Goal: Check status: Check status

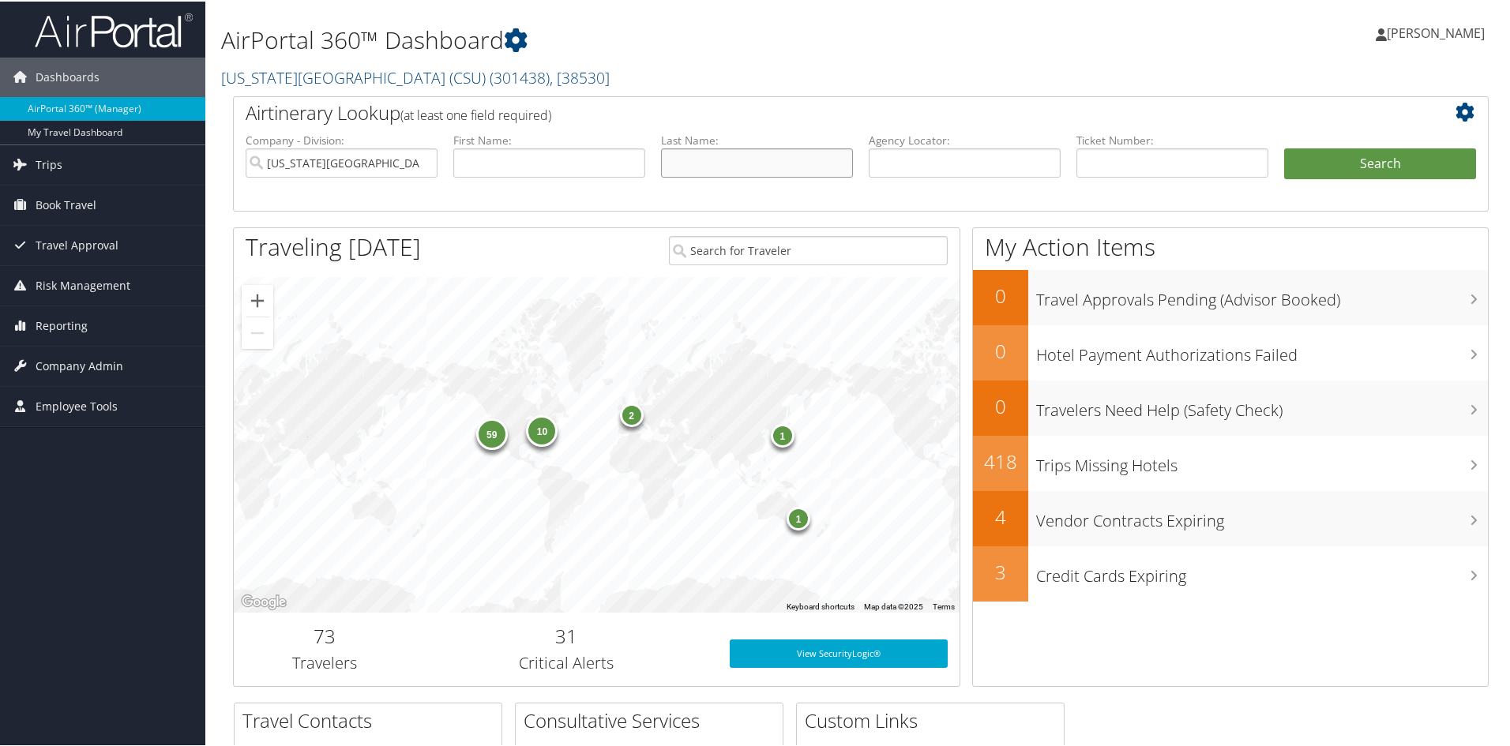
click at [772, 156] on input "text" at bounding box center [757, 161] width 192 height 29
type input "chung"
click at [1284, 147] on button "Search" at bounding box center [1380, 163] width 192 height 32
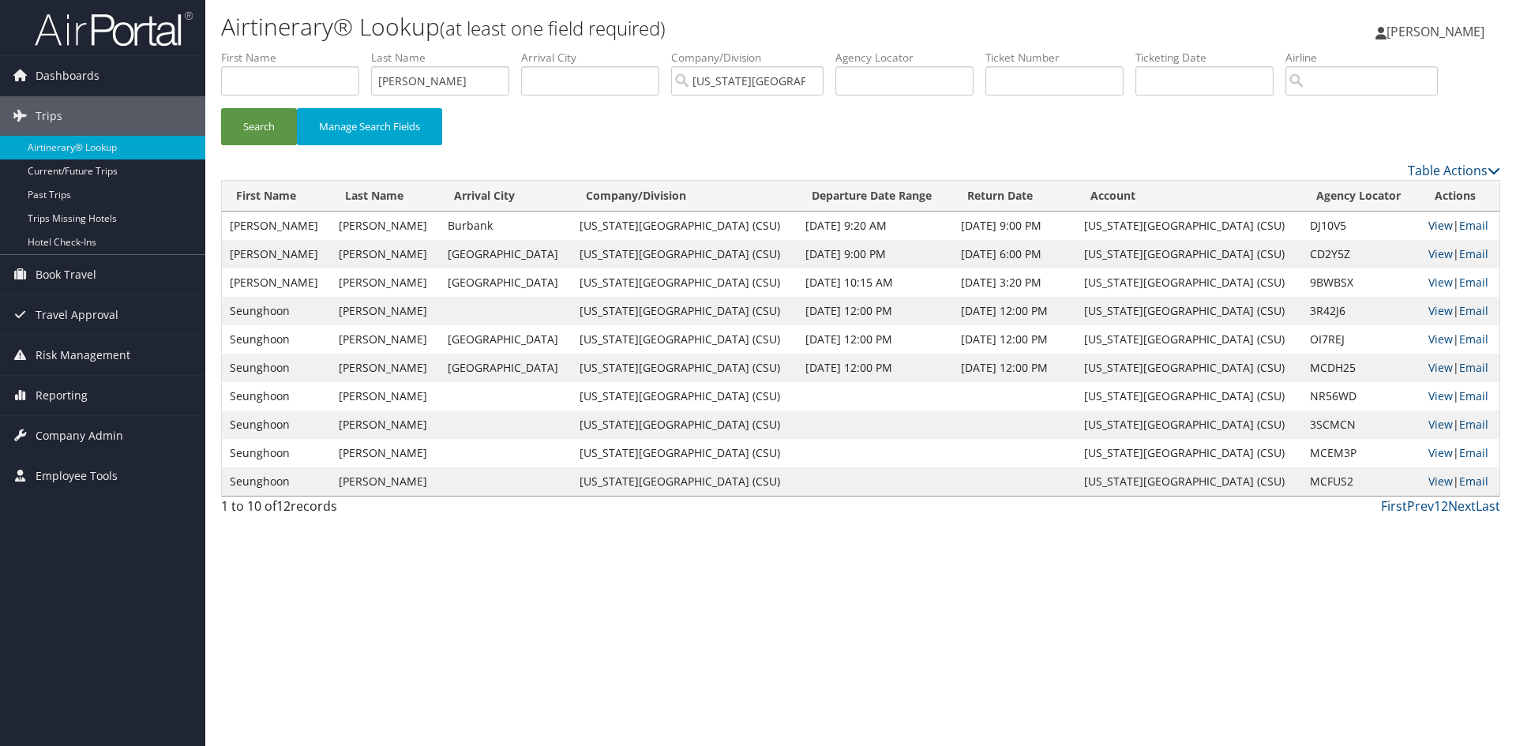
click at [1428, 223] on link "View" at bounding box center [1440, 225] width 24 height 15
drag, startPoint x: 453, startPoint y: 79, endPoint x: 336, endPoint y: 91, distance: 117.5
click at [337, 50] on ul "First Name Last Name chung Departure City Arrival City Company/Division Califor…" at bounding box center [860, 50] width 1279 height 0
click at [221, 108] on button "Search" at bounding box center [259, 126] width 76 height 37
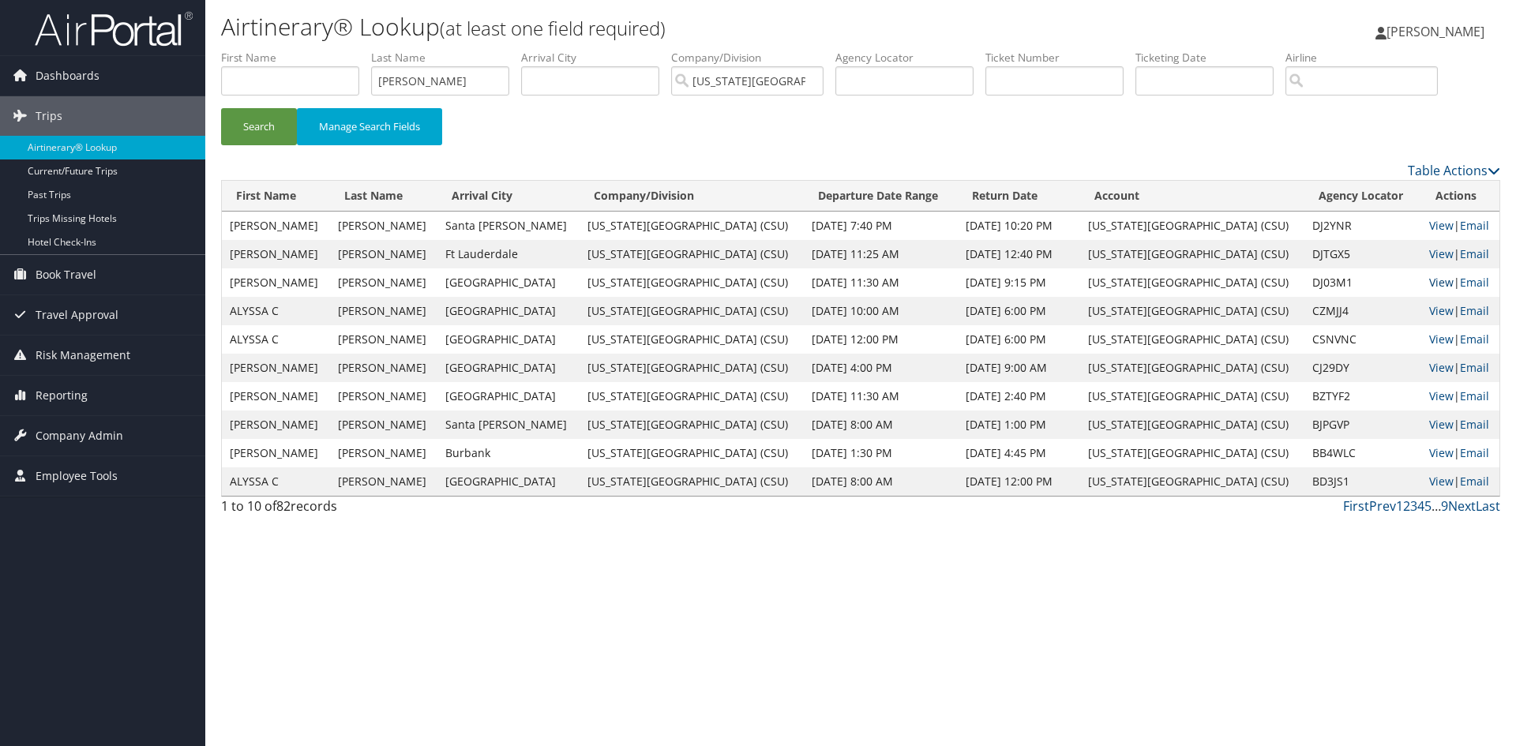
click at [1433, 281] on link "View" at bounding box center [1441, 282] width 24 height 15
drag, startPoint x: 433, startPoint y: 80, endPoint x: 336, endPoint y: 83, distance: 97.2
click at [336, 50] on ul "First Name Last Name diaz Departure City Arrival City Company/Division Californ…" at bounding box center [860, 50] width 1279 height 0
click at [221, 108] on button "Search" at bounding box center [259, 126] width 76 height 37
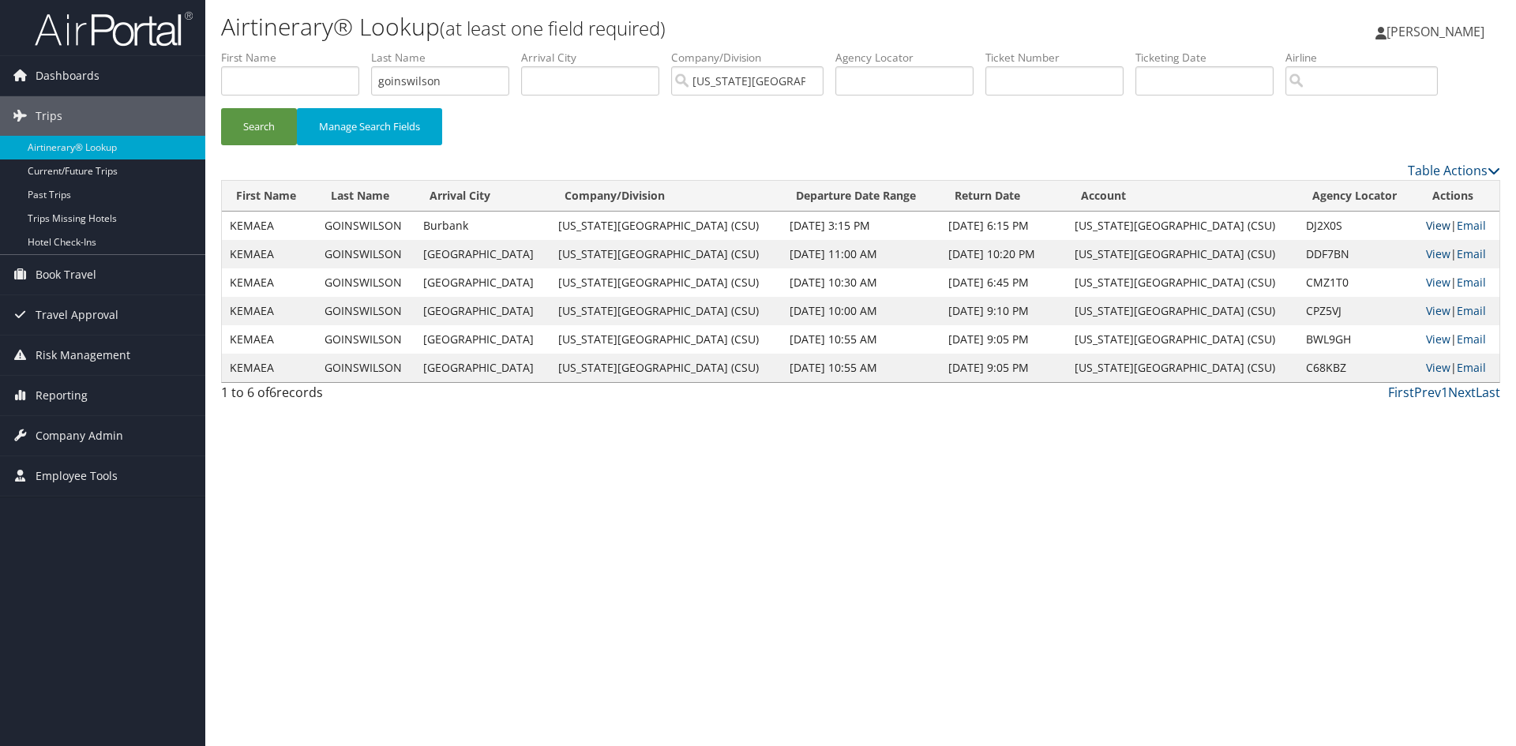
click at [1427, 224] on link "View" at bounding box center [1438, 225] width 24 height 15
drag, startPoint x: 463, startPoint y: 79, endPoint x: 230, endPoint y: 122, distance: 237.7
click at [237, 120] on form "First Name Last Name goinswilson Departure City Arrival City Company/Division C…" at bounding box center [860, 105] width 1279 height 111
type input "gonzalez"
click at [221, 108] on button "Search" at bounding box center [259, 126] width 76 height 37
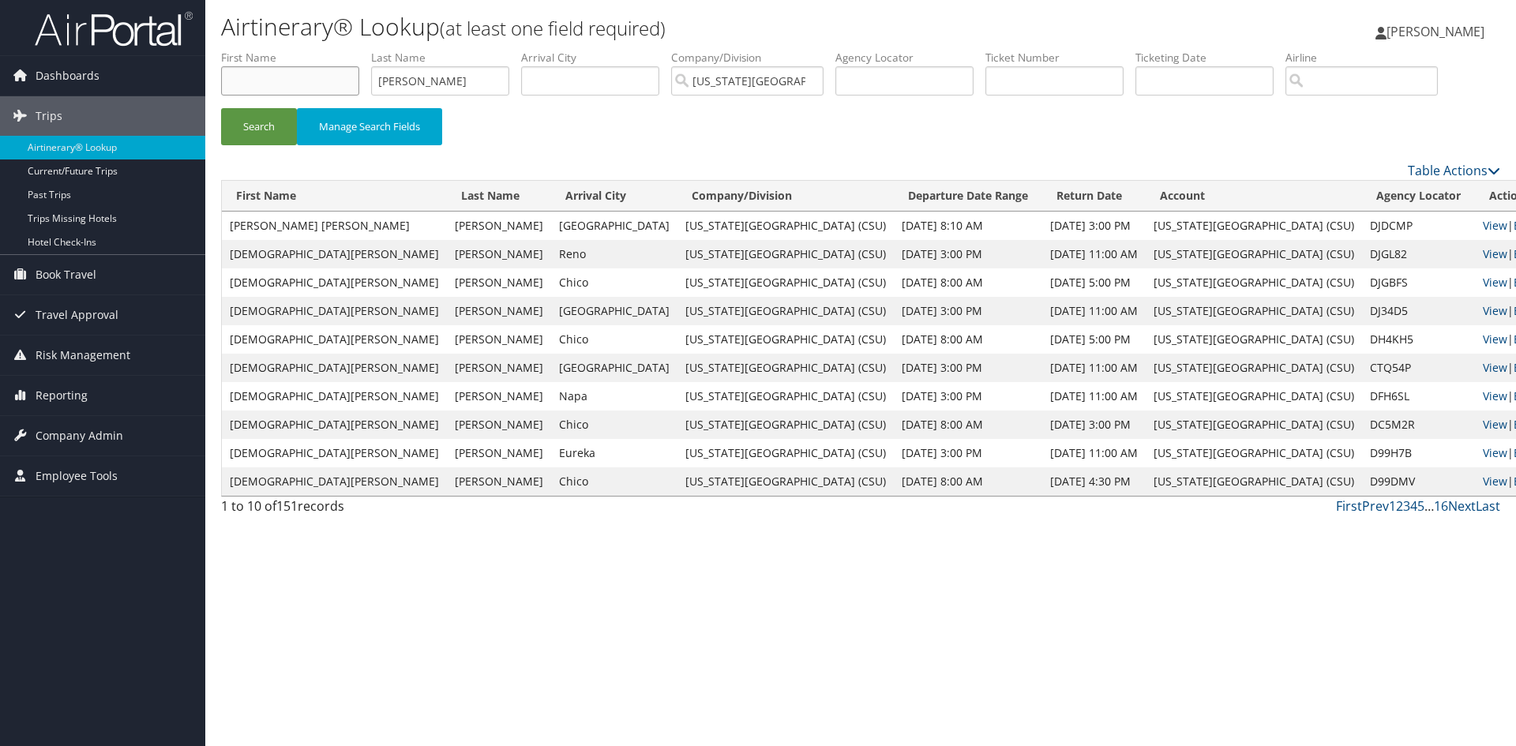
click at [309, 75] on input "text" at bounding box center [290, 80] width 138 height 29
type input "rafa"
click at [221, 108] on button "Search" at bounding box center [259, 126] width 76 height 37
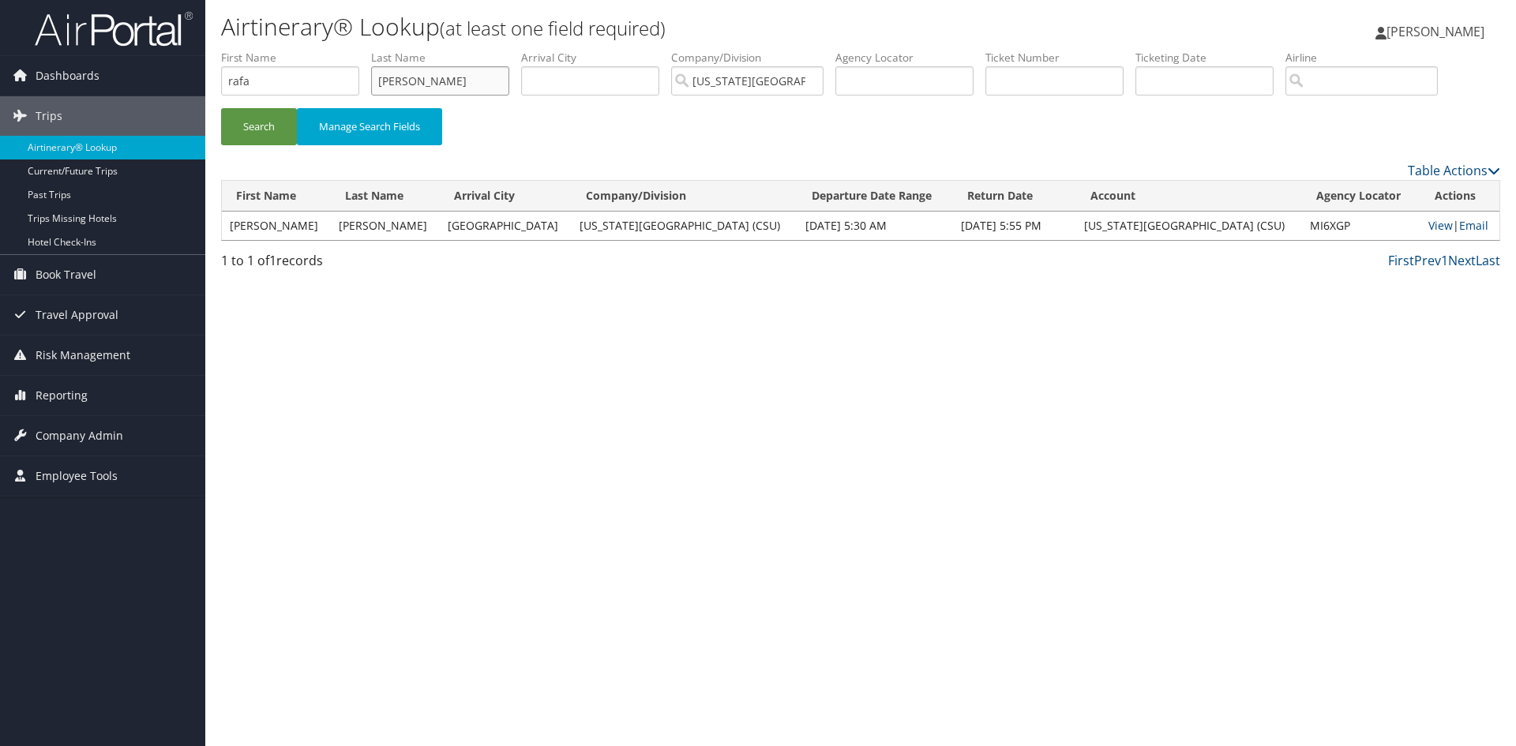
drag, startPoint x: 453, startPoint y: 77, endPoint x: 340, endPoint y: 68, distance: 114.1
click at [345, 50] on ul "First Name rafa Last Name gonzalez Departure City Arrival City Company/Division…" at bounding box center [860, 50] width 1279 height 0
click at [221, 108] on button "Search" at bounding box center [259, 126] width 76 height 37
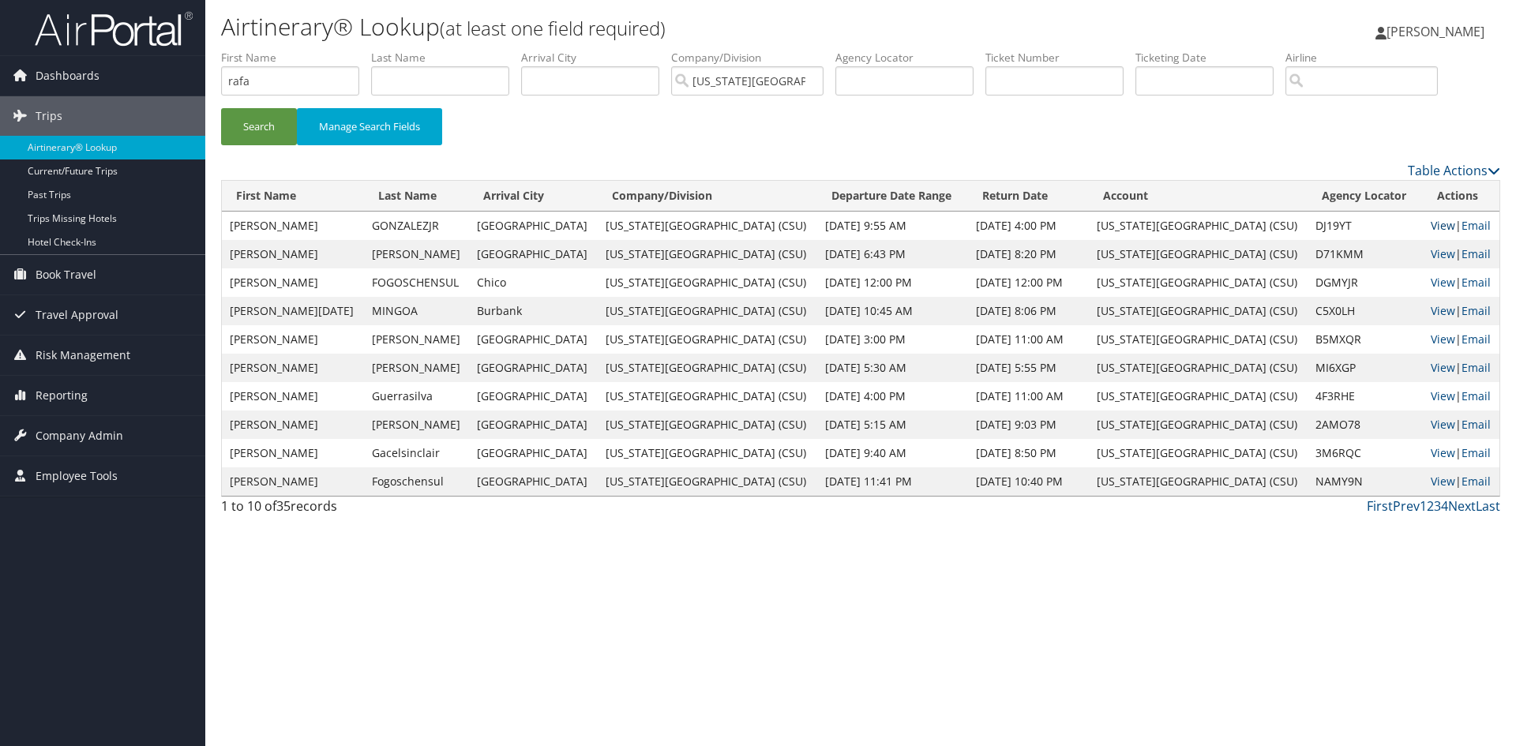
click at [1439, 222] on link "View" at bounding box center [1443, 225] width 24 height 15
drag, startPoint x: 254, startPoint y: 76, endPoint x: 163, endPoint y: 82, distance: 91.0
click at [166, 81] on div "Dashboards AirPortal 360™ (Manager) My Travel Dashboard Trips Airtinerary® Look…" at bounding box center [758, 373] width 1516 height 746
click at [378, 77] on input "text" at bounding box center [440, 80] width 138 height 29
click at [221, 108] on button "Search" at bounding box center [259, 126] width 76 height 37
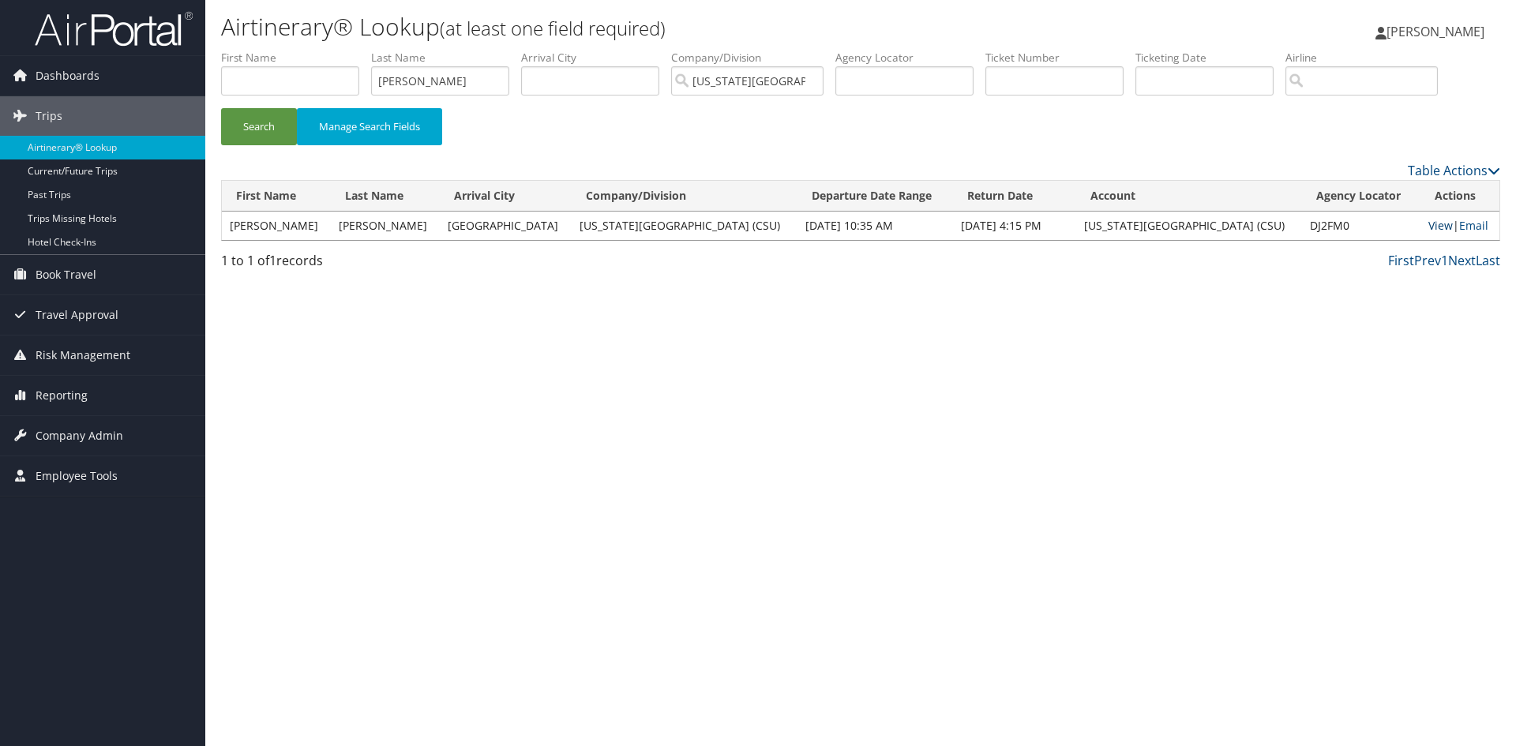
click at [1428, 223] on link "View" at bounding box center [1440, 225] width 24 height 15
drag, startPoint x: 441, startPoint y: 81, endPoint x: 363, endPoint y: 119, distance: 86.2
click at [373, 50] on ul "First Name Last Name gottlieb Departure City Arrival City Company/Division Cali…" at bounding box center [860, 50] width 1279 height 0
click at [221, 108] on button "Search" at bounding box center [259, 126] width 76 height 37
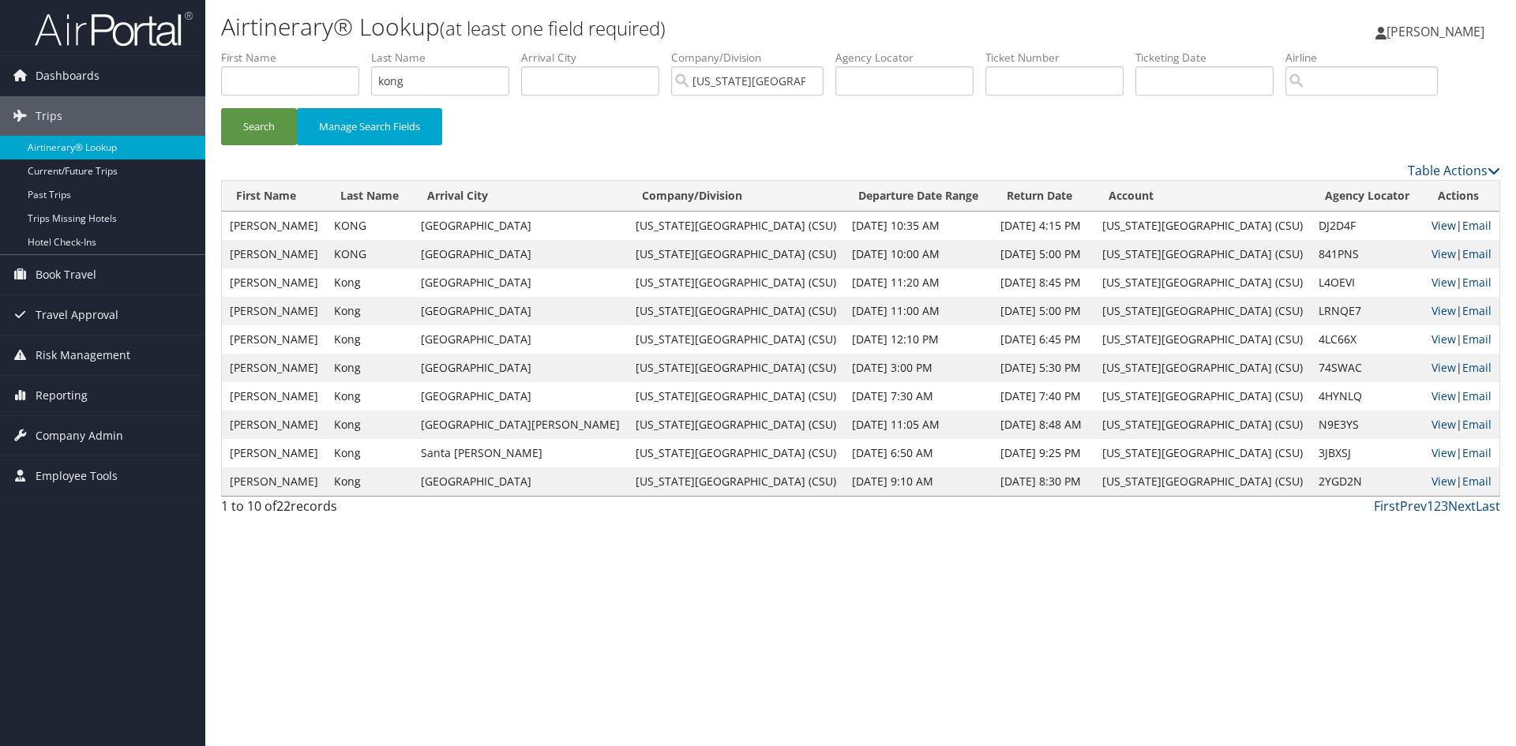
click at [1431, 225] on link "View" at bounding box center [1443, 225] width 24 height 15
drag, startPoint x: 420, startPoint y: 73, endPoint x: 328, endPoint y: 82, distance: 92.0
click at [328, 50] on ul "First Name Last Name kong Departure City Arrival City Company/Division Californ…" at bounding box center [860, 50] width 1279 height 0
type input "mendoza"
click at [221, 108] on button "Search" at bounding box center [259, 126] width 76 height 37
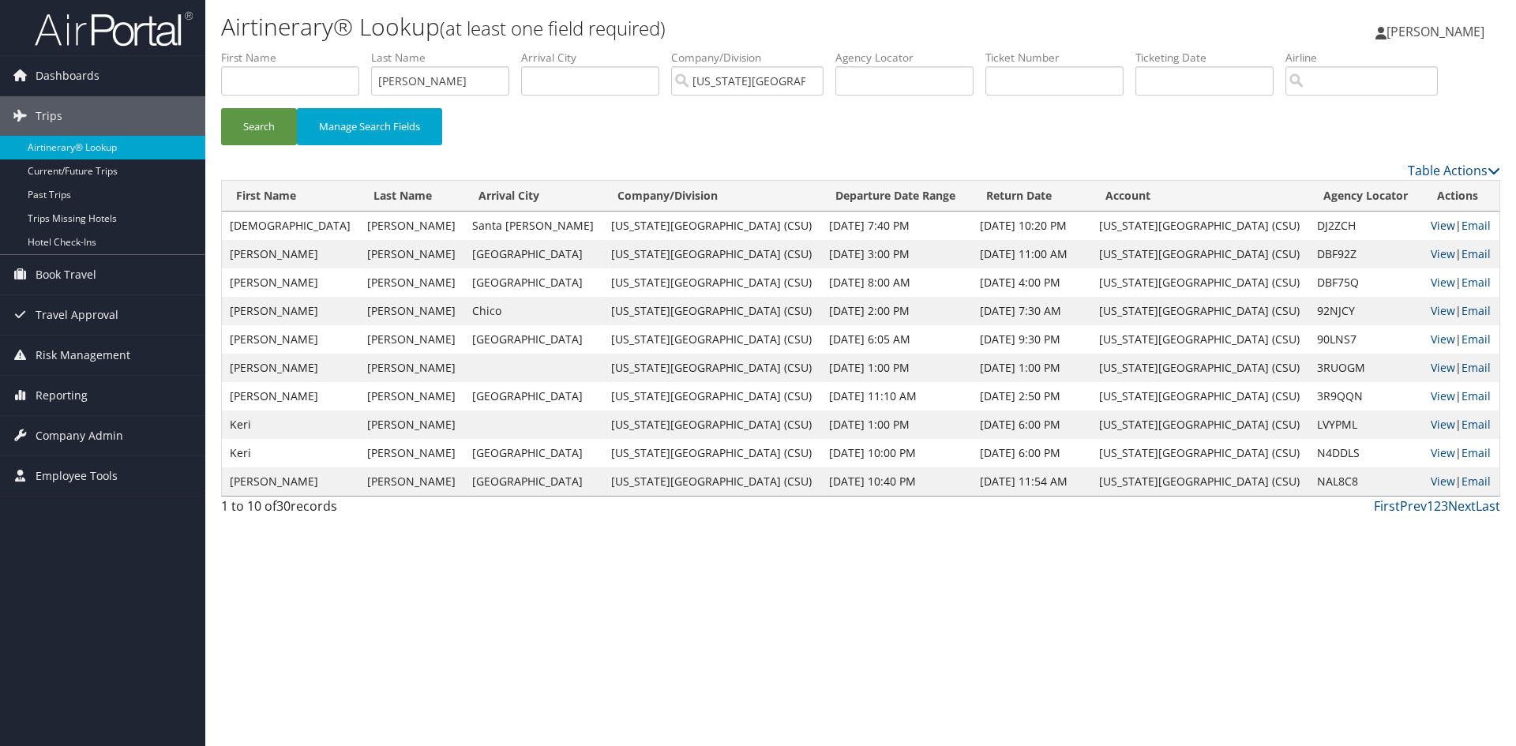
click at [1433, 225] on link "View" at bounding box center [1443, 225] width 24 height 15
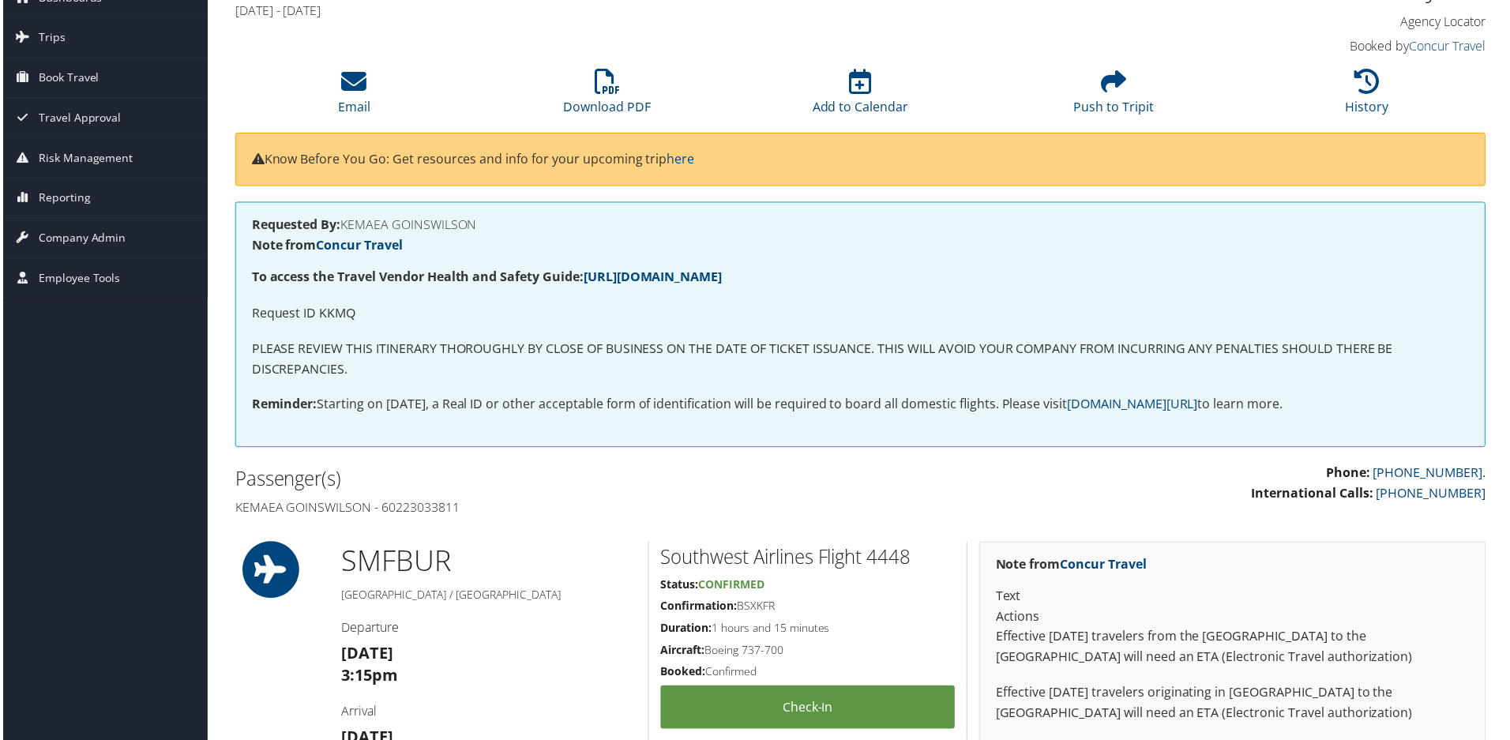
scroll to position [79, 0]
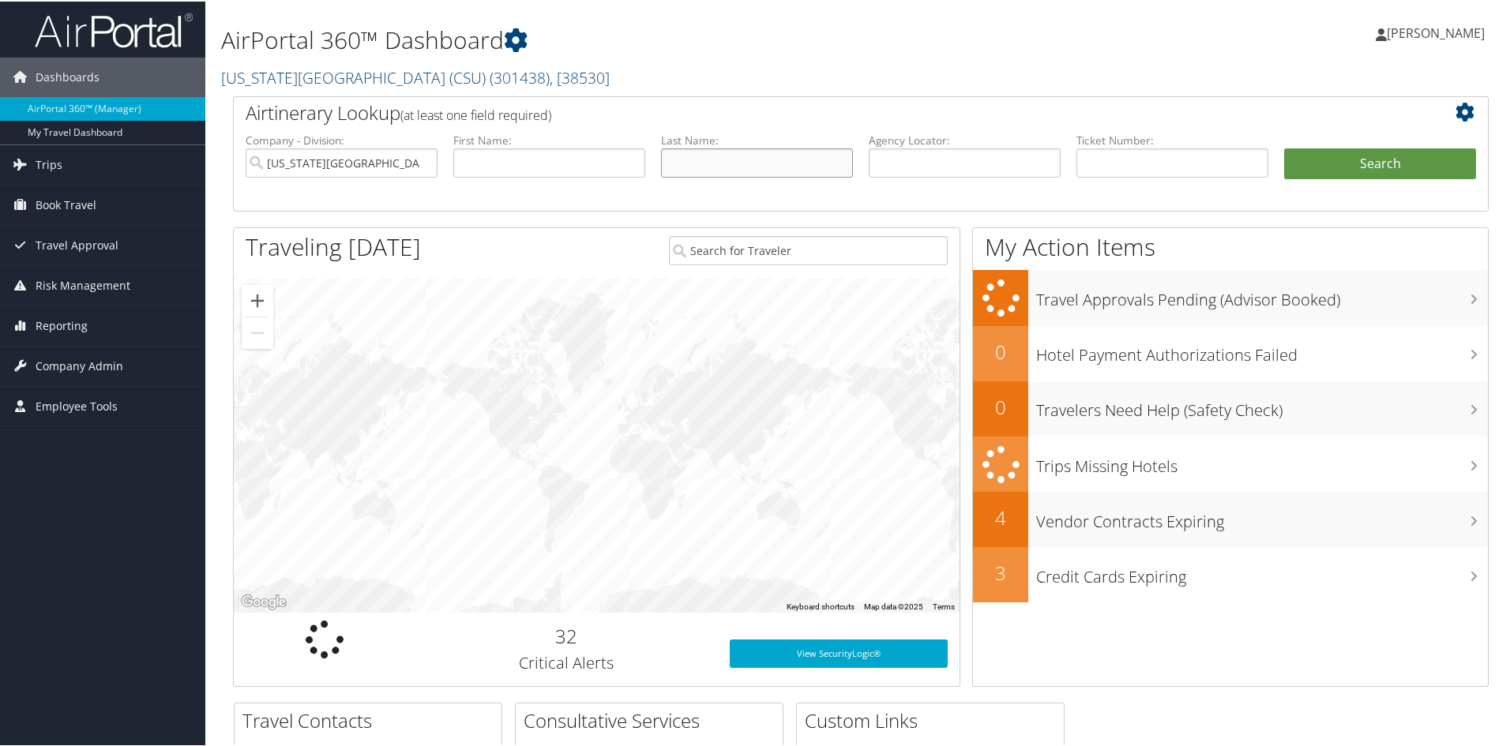
click at [704, 164] on input "text" at bounding box center [757, 161] width 192 height 29
click at [765, 160] on input "van" at bounding box center [757, 161] width 192 height 29
type input "vanbrocklin"
click at [1284, 147] on button "Search" at bounding box center [1380, 163] width 192 height 32
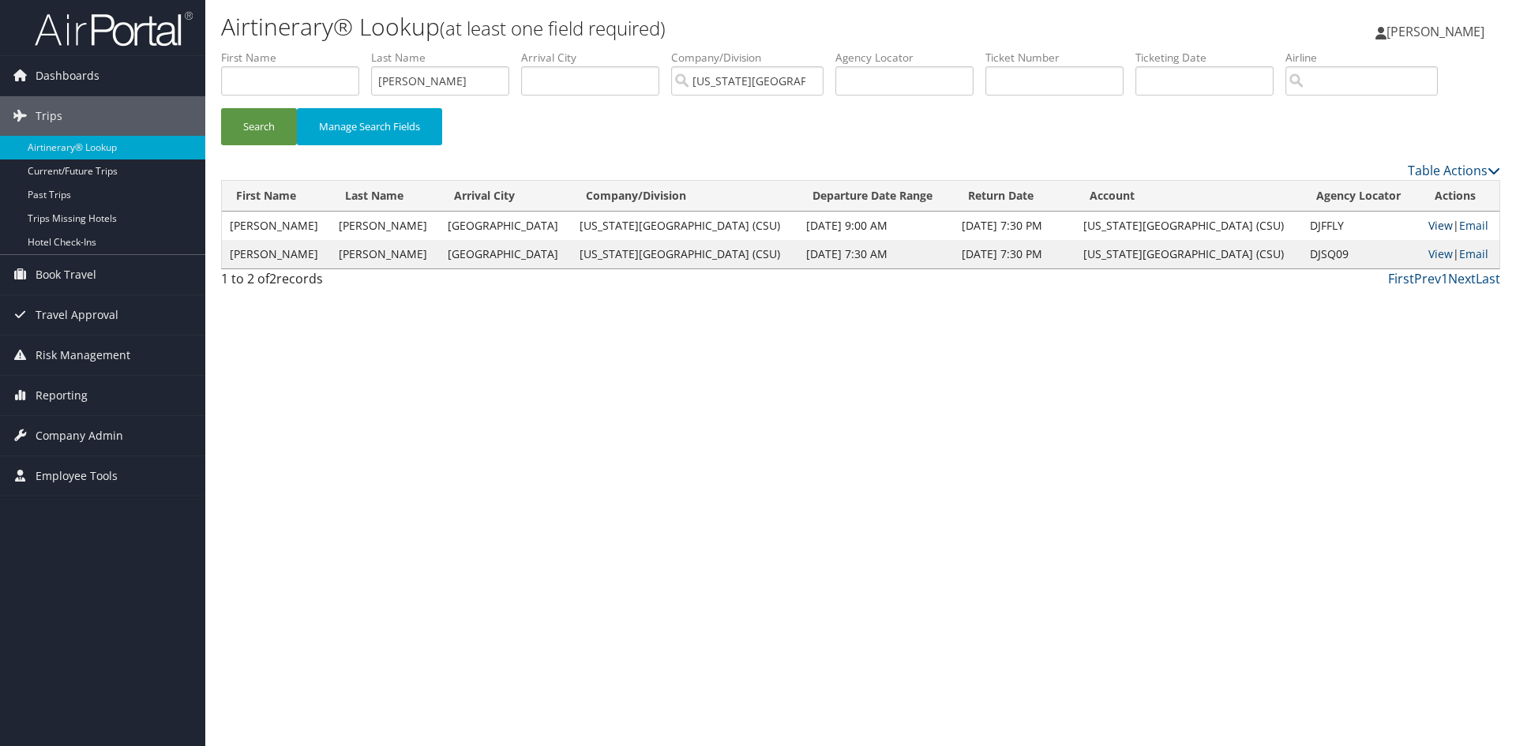
click at [1428, 226] on link "View" at bounding box center [1440, 225] width 24 height 15
click at [1428, 253] on link "View" at bounding box center [1440, 253] width 24 height 15
drag, startPoint x: 448, startPoint y: 76, endPoint x: 322, endPoint y: 77, distance: 126.3
click at [322, 50] on ul "First Name Last Name vanbrocklin Departure City Arrival City Company/Division C…" at bounding box center [860, 50] width 1279 height 0
click at [221, 108] on button "Search" at bounding box center [259, 126] width 76 height 37
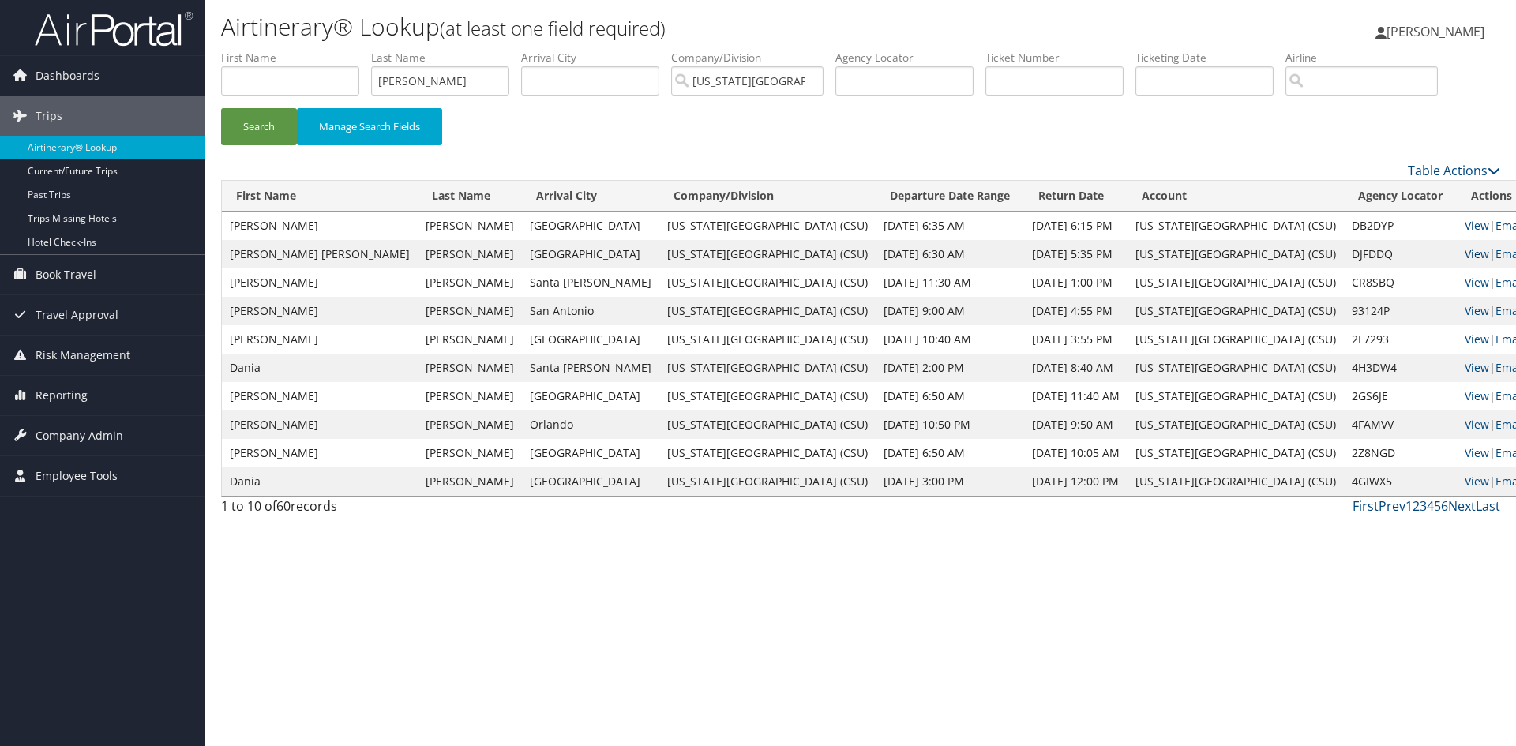
click at [1465, 256] on link "View" at bounding box center [1477, 253] width 24 height 15
drag, startPoint x: 385, startPoint y: 82, endPoint x: 304, endPoint y: 79, distance: 80.6
click at [304, 50] on ul "First Name Last Name russell Departure City Arrival City Company/Division Calif…" at bounding box center [860, 50] width 1279 height 0
type input "mohamed"
click at [221, 108] on button "Search" at bounding box center [259, 126] width 76 height 37
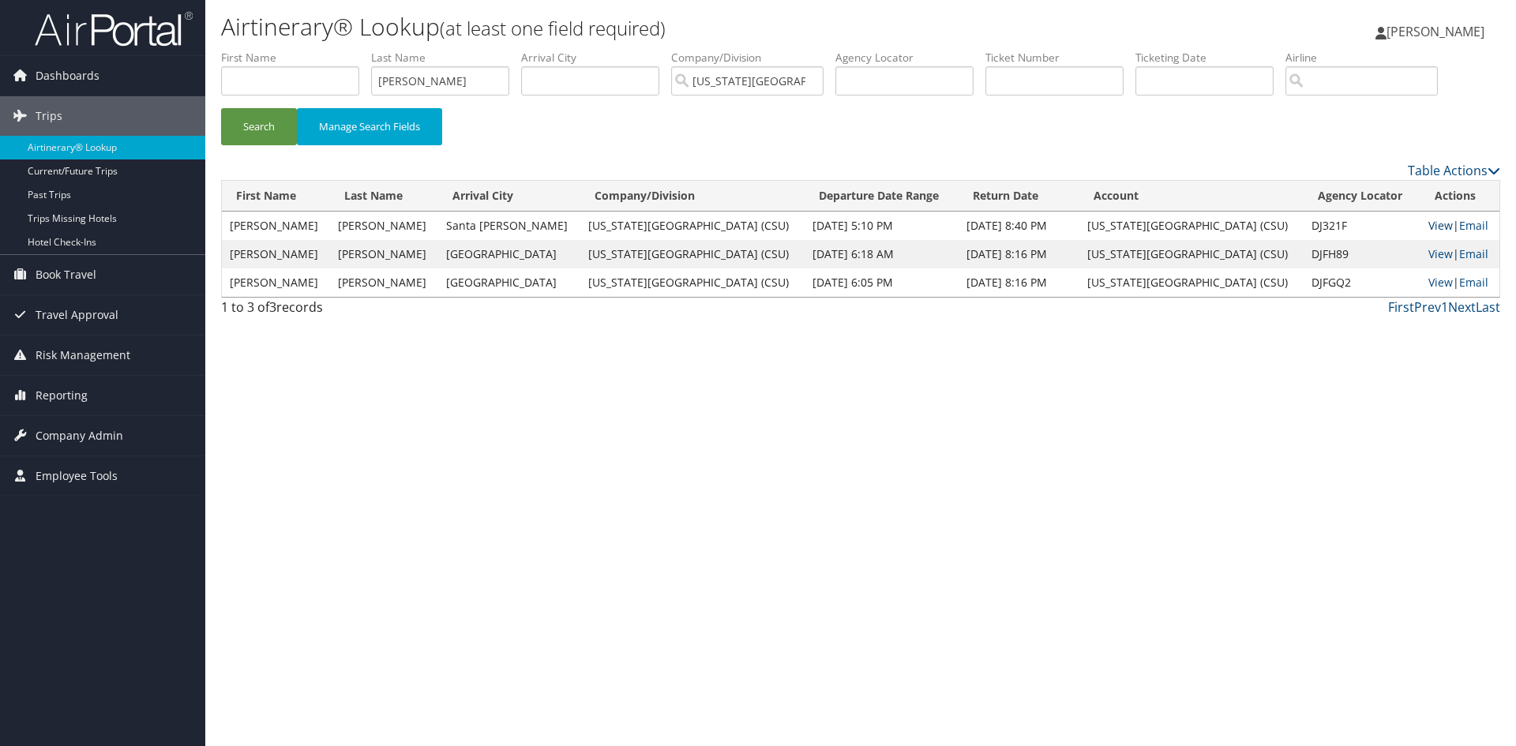
click at [1428, 223] on link "View" at bounding box center [1440, 225] width 24 height 15
click at [1429, 253] on link "View" at bounding box center [1440, 253] width 24 height 15
click at [1428, 280] on link "View" at bounding box center [1440, 282] width 24 height 15
drag, startPoint x: 429, startPoint y: 82, endPoint x: 324, endPoint y: 92, distance: 105.4
click at [324, 50] on ul "First Name Last Name mohamed Departure City Arrival City Company/Division Calif…" at bounding box center [860, 50] width 1279 height 0
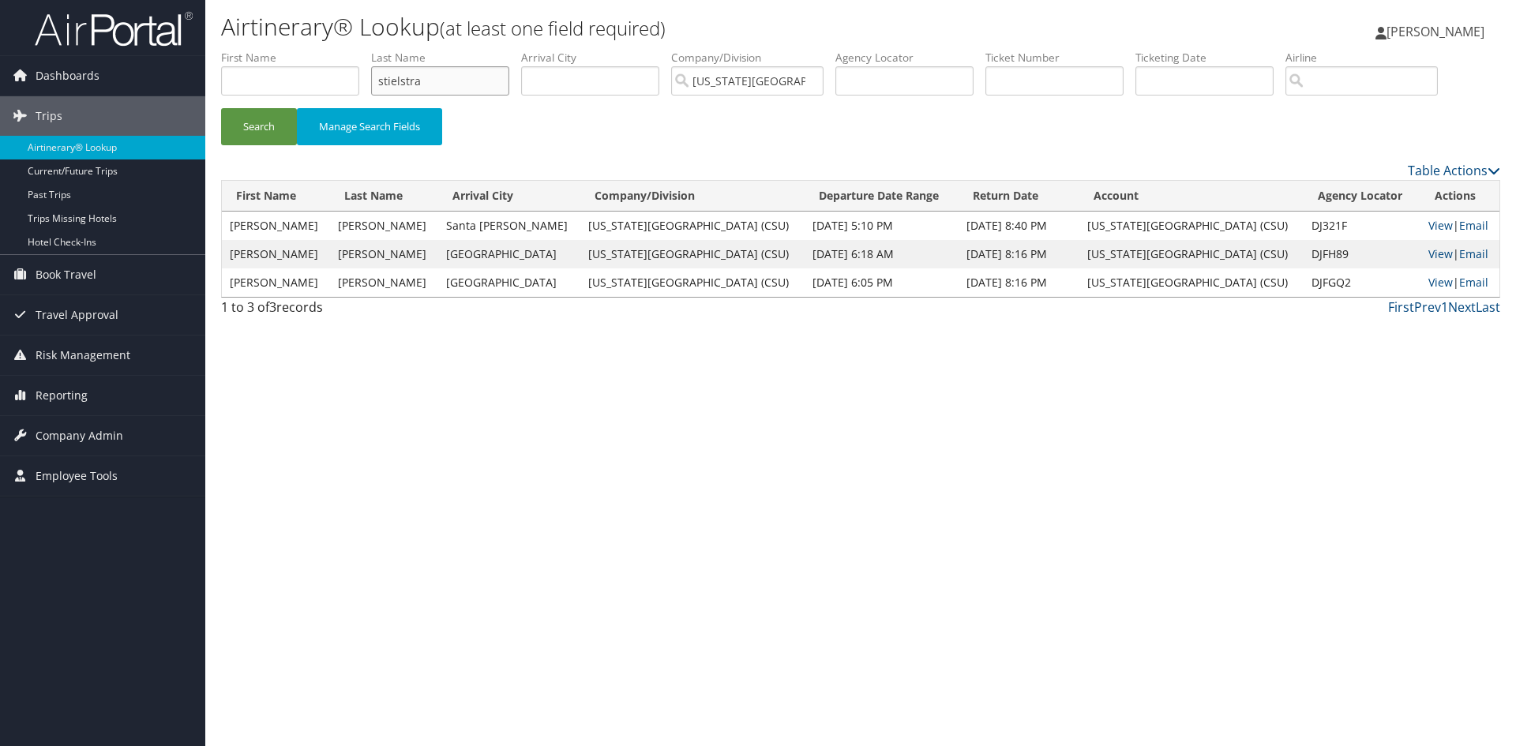
click at [221, 108] on button "Search" at bounding box center [259, 126] width 76 height 37
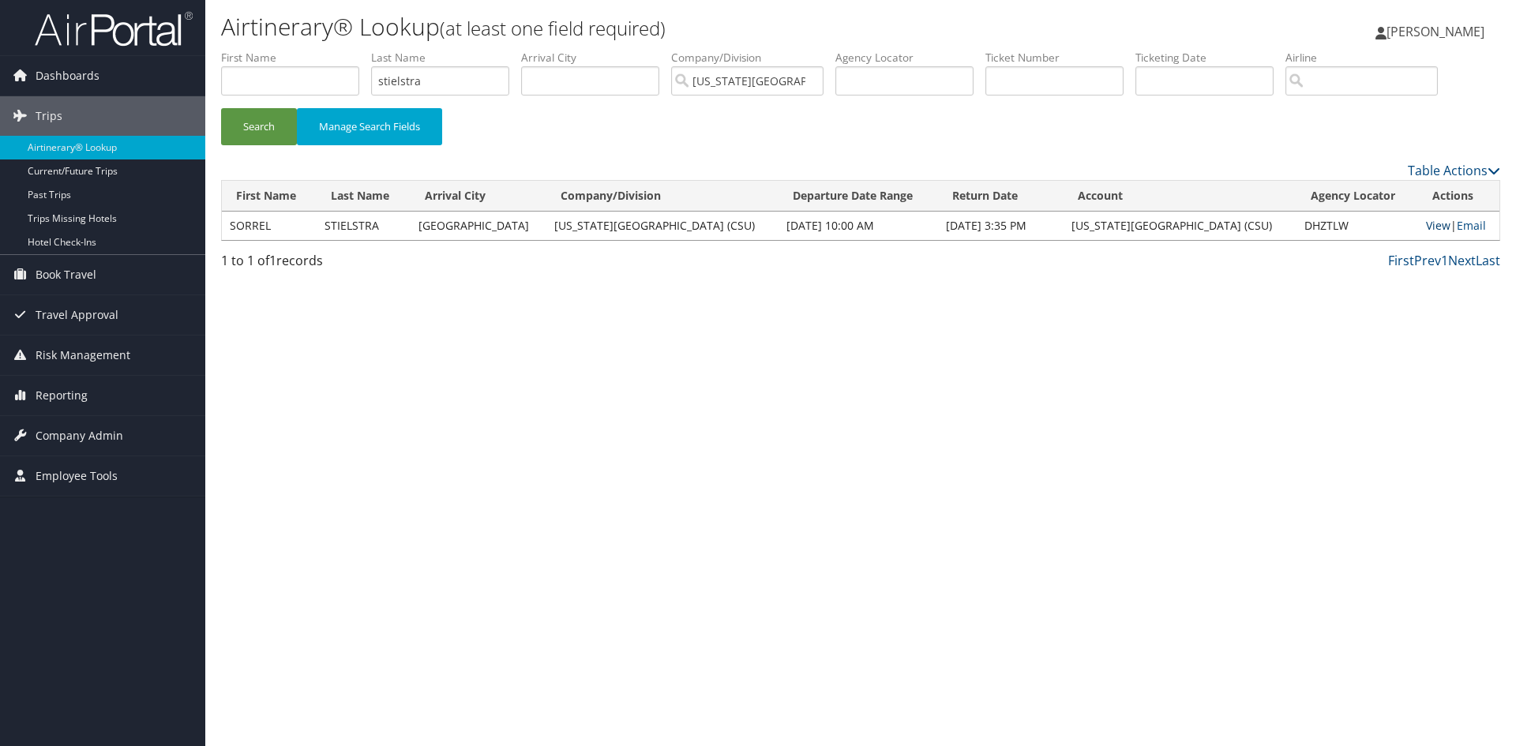
click at [1433, 225] on link "View" at bounding box center [1438, 225] width 24 height 15
click at [1439, 223] on td "View | Email" at bounding box center [1458, 226] width 81 height 28
click at [1427, 223] on link "View" at bounding box center [1438, 225] width 24 height 15
drag, startPoint x: 440, startPoint y: 82, endPoint x: 374, endPoint y: 276, distance: 205.0
click at [341, 50] on ul "First Name Last Name stielstra Departure City Arrival City Company/Division Cal…" at bounding box center [860, 50] width 1279 height 0
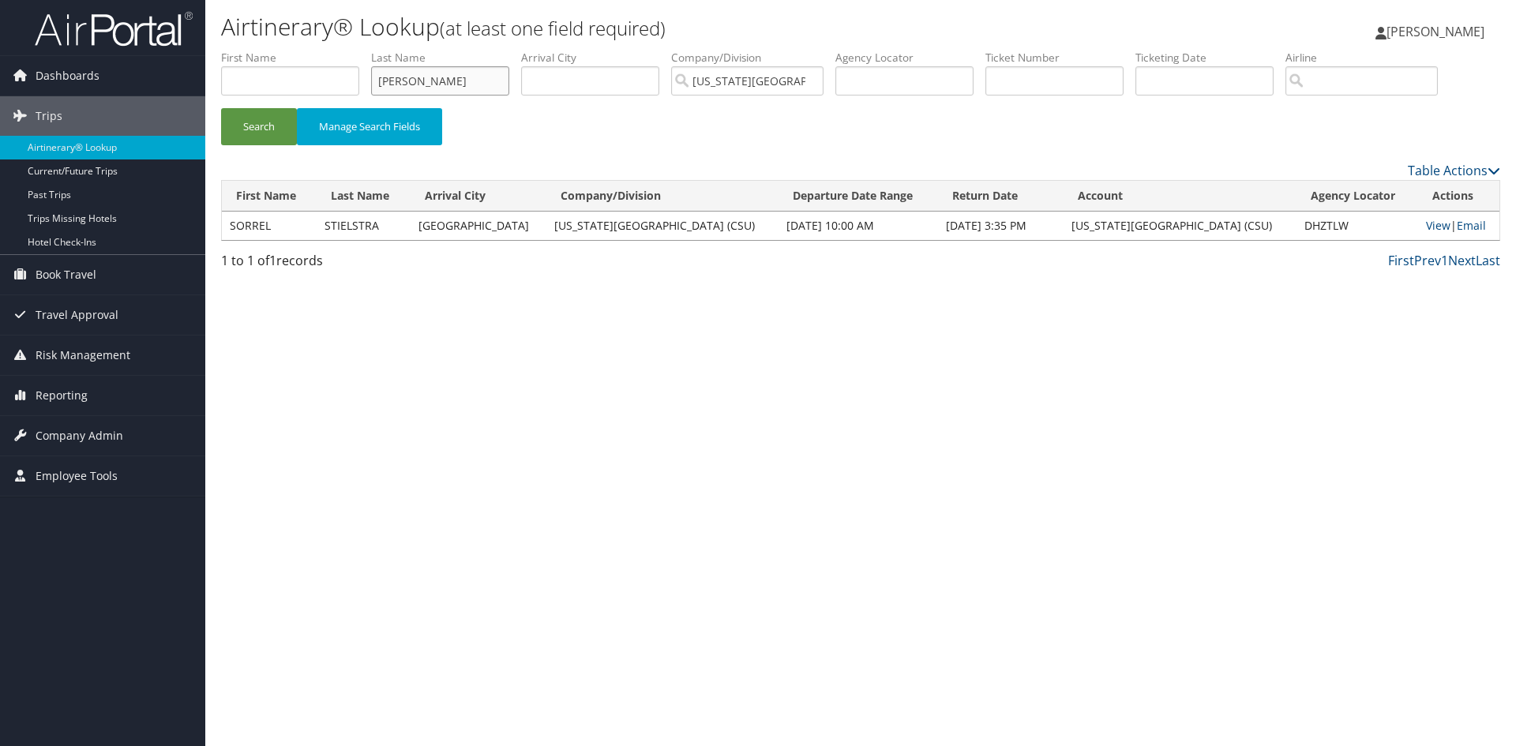
click at [221, 108] on button "Search" at bounding box center [259, 126] width 76 height 37
click at [1428, 226] on link "View" at bounding box center [1440, 225] width 24 height 15
drag, startPoint x: 445, startPoint y: 77, endPoint x: 299, endPoint y: 87, distance: 146.4
click at [299, 50] on ul "First Name Last Name gottlieb Departure City Arrival City Company/Division Cali…" at bounding box center [860, 50] width 1279 height 0
type input "kong"
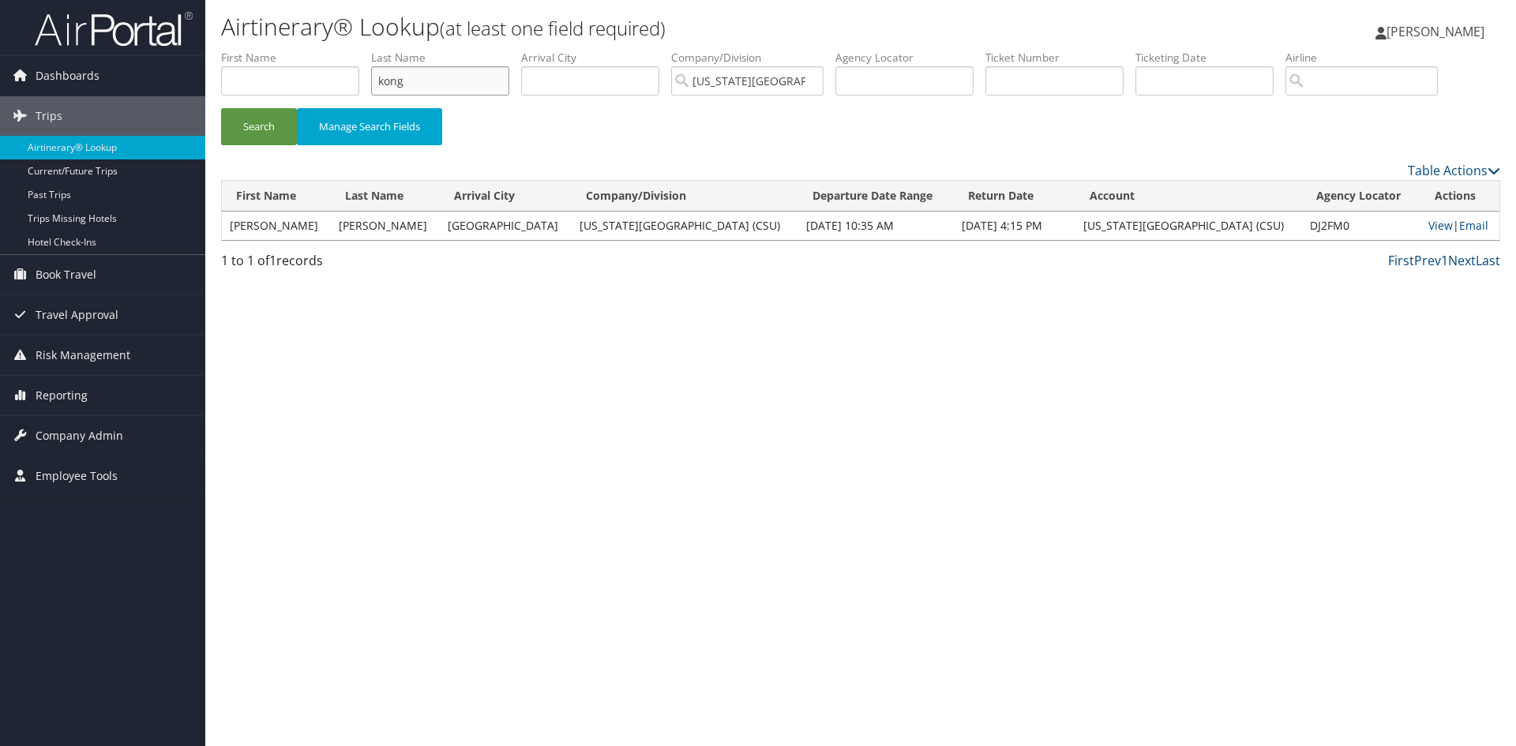
click at [221, 108] on button "Search" at bounding box center [259, 126] width 76 height 37
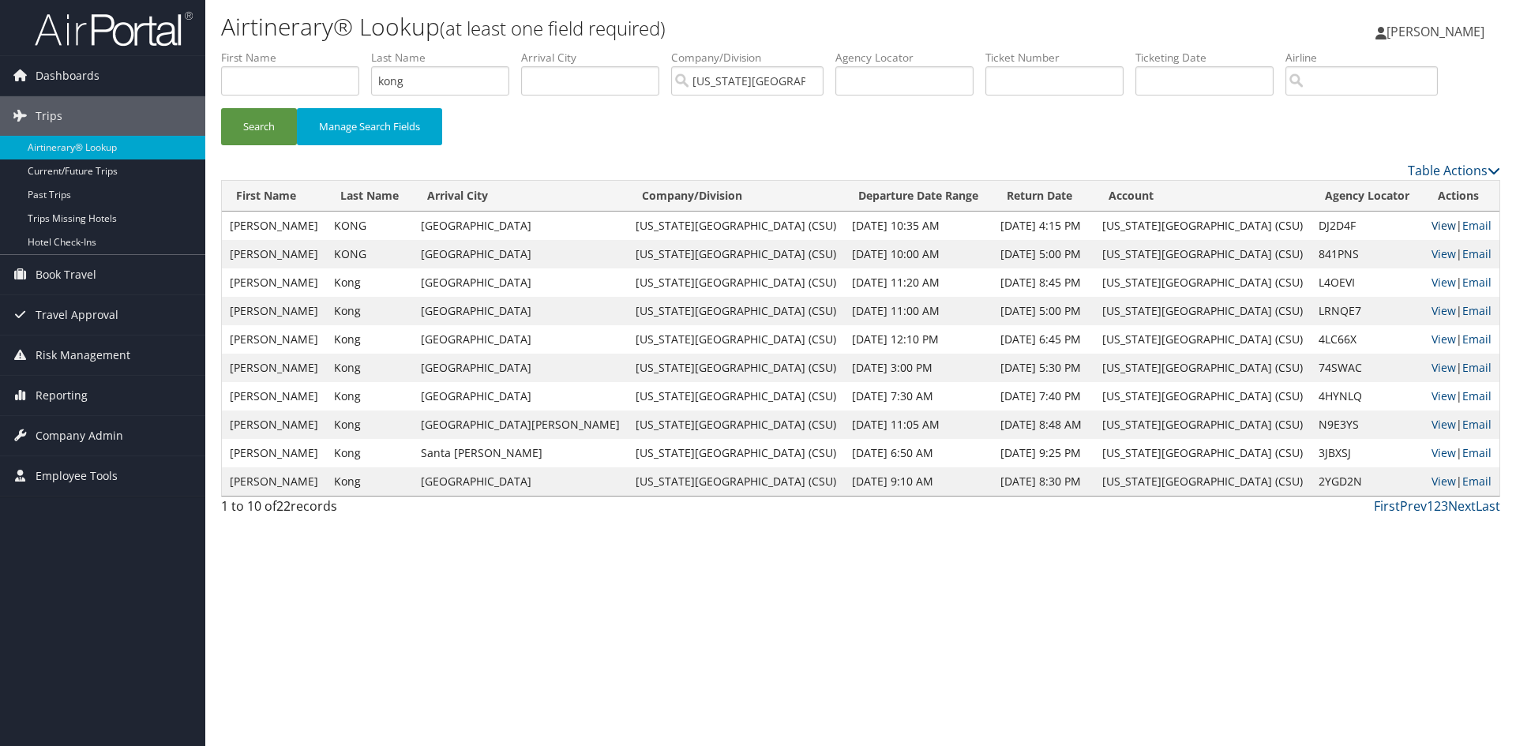
click at [1431, 222] on link "View" at bounding box center [1443, 225] width 24 height 15
drag, startPoint x: 429, startPoint y: 78, endPoint x: 335, endPoint y: 96, distance: 95.5
click at [335, 50] on ul "First Name Last Name kong Departure City Arrival City Company/Division Californ…" at bounding box center [860, 50] width 1279 height 0
click at [221, 108] on button "Search" at bounding box center [259, 126] width 76 height 37
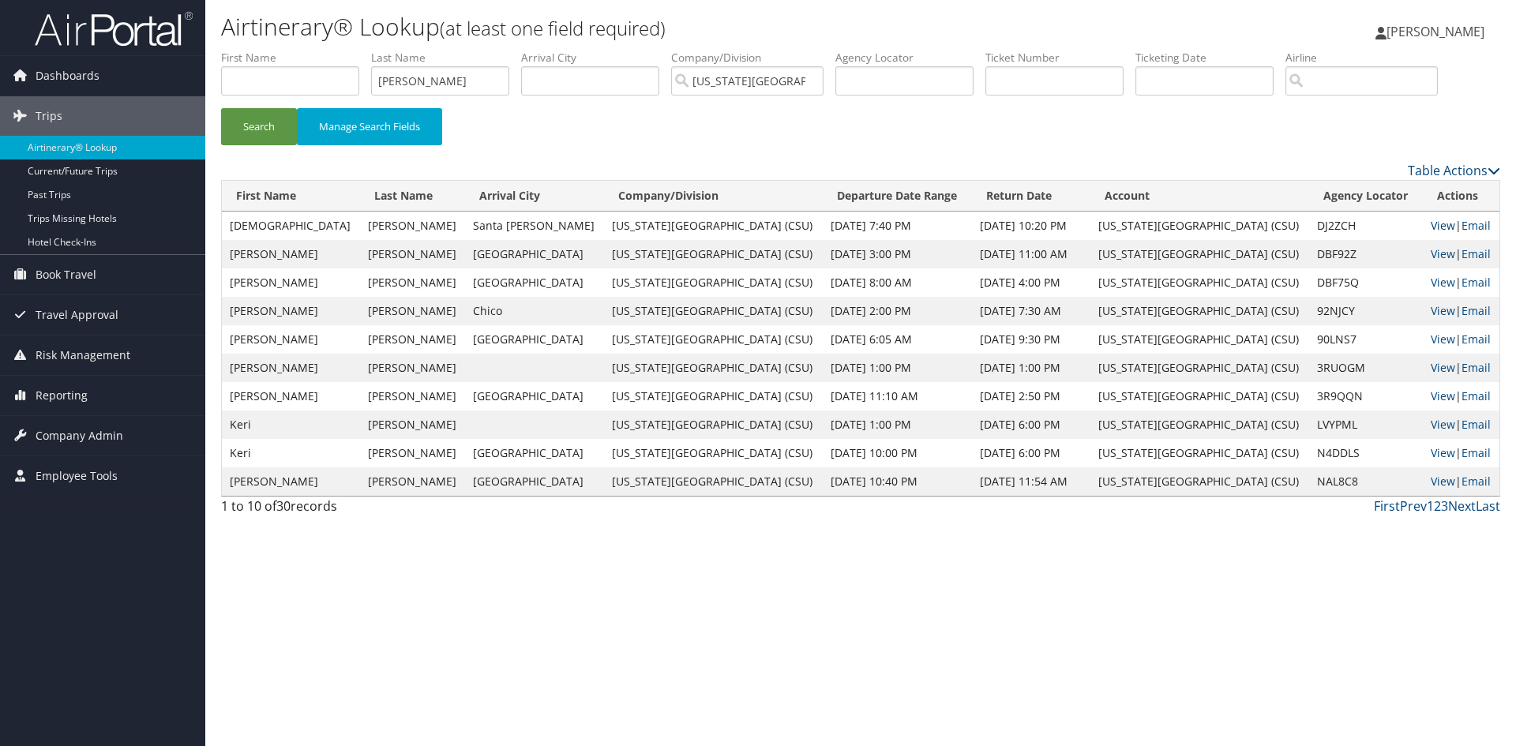
click at [1431, 224] on link "View" at bounding box center [1443, 225] width 24 height 15
drag, startPoint x: 433, startPoint y: 88, endPoint x: 347, endPoint y: 96, distance: 87.1
click at [347, 50] on ul "First Name Last Name mendoza Departure City Arrival City Company/Division Calif…" at bounding box center [860, 50] width 1279 height 0
type input "mohamed"
click at [221, 108] on button "Search" at bounding box center [259, 126] width 76 height 37
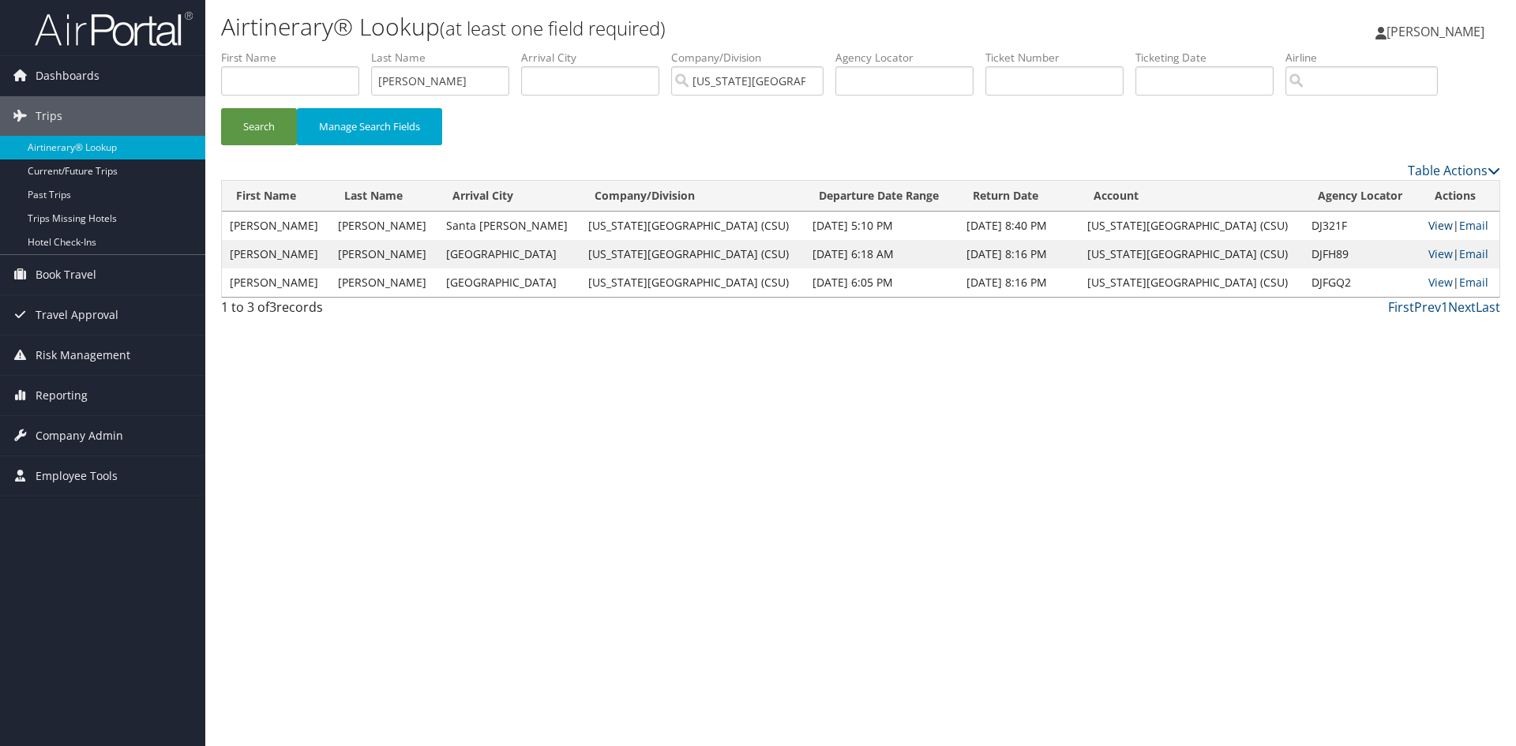
click at [1428, 223] on link "View" at bounding box center [1440, 225] width 24 height 15
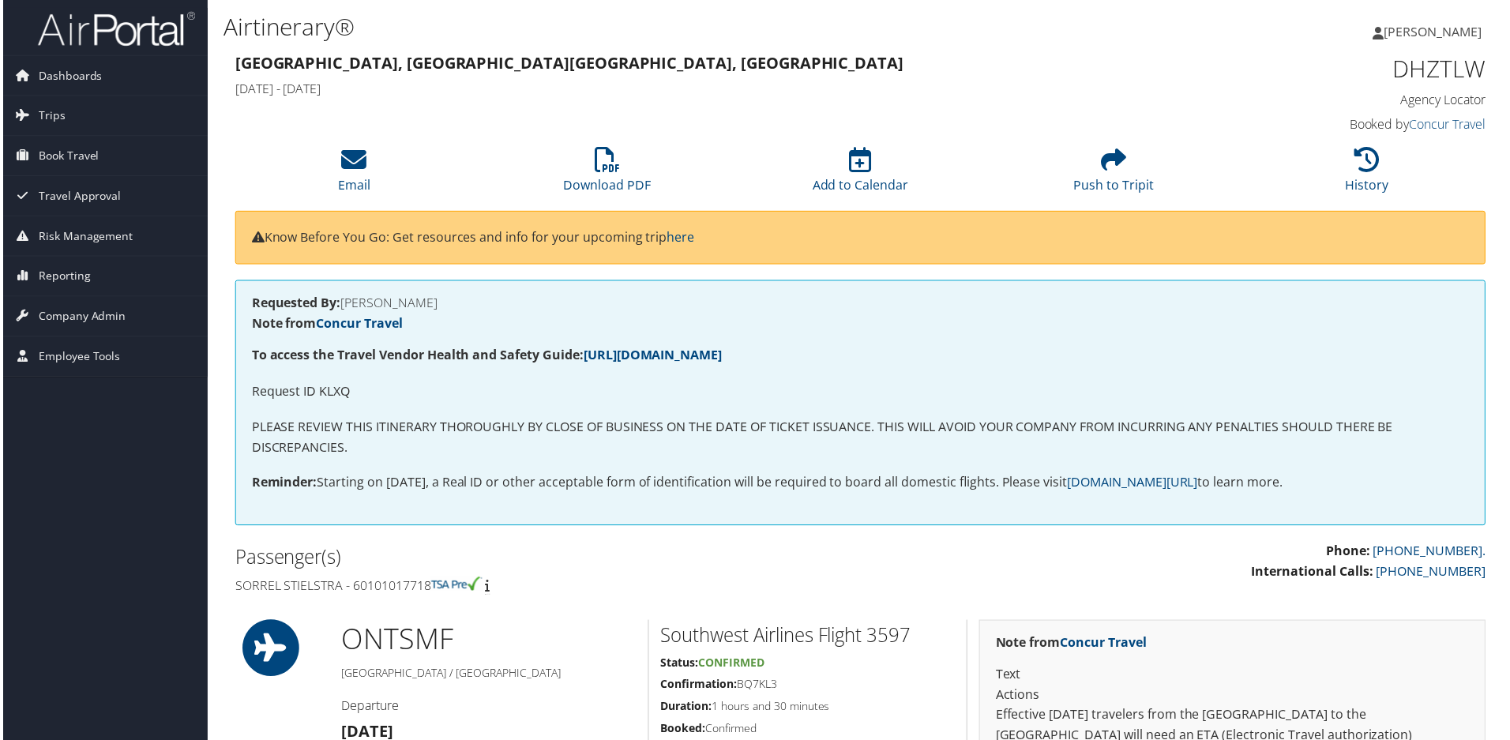
click at [333, 394] on p "Request ID KLXQ" at bounding box center [860, 393] width 1222 height 21
copy p "KLXQ"
click at [332, 391] on p "Request ID KLXV" at bounding box center [860, 393] width 1222 height 21
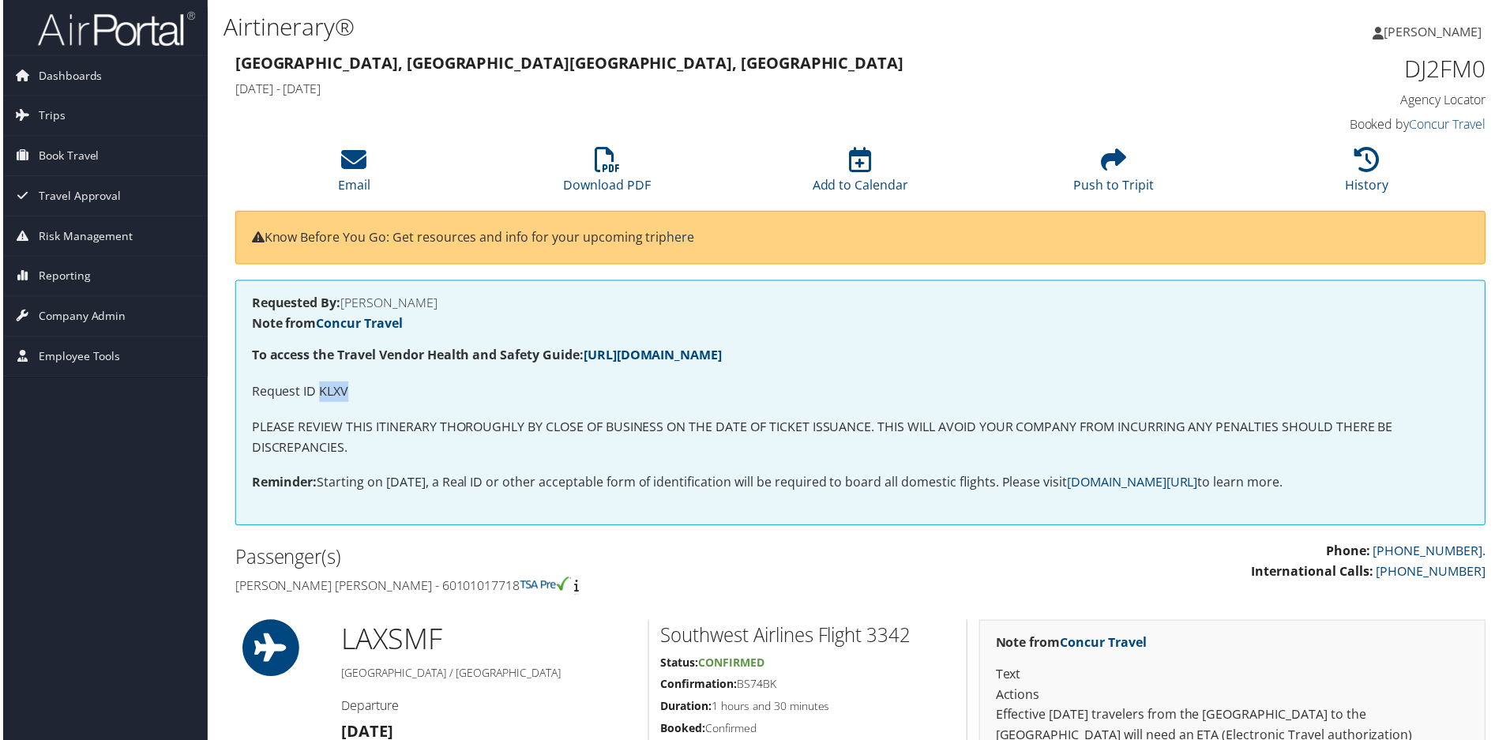
copy p "KLXV"
click at [327, 388] on p "Request ID KLXT" at bounding box center [860, 393] width 1222 height 21
copy p "KLXT"
click at [328, 388] on p "Request ID KLNH" at bounding box center [860, 393] width 1222 height 21
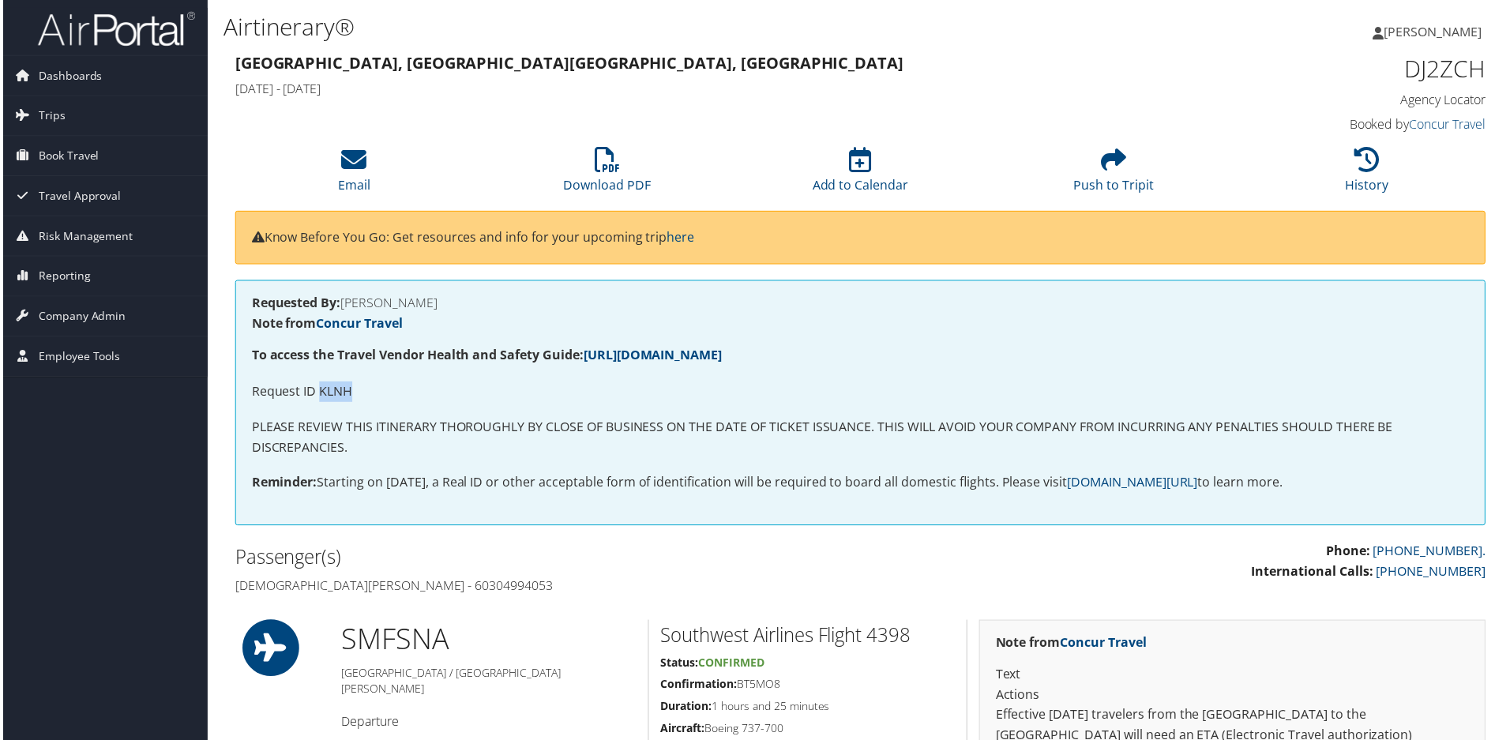
click at [328, 388] on p "Request ID KLNH" at bounding box center [860, 393] width 1222 height 21
copy p "KLNH"
click at [330, 392] on p "Request ID KLNL" at bounding box center [860, 393] width 1222 height 21
copy p "KLNL"
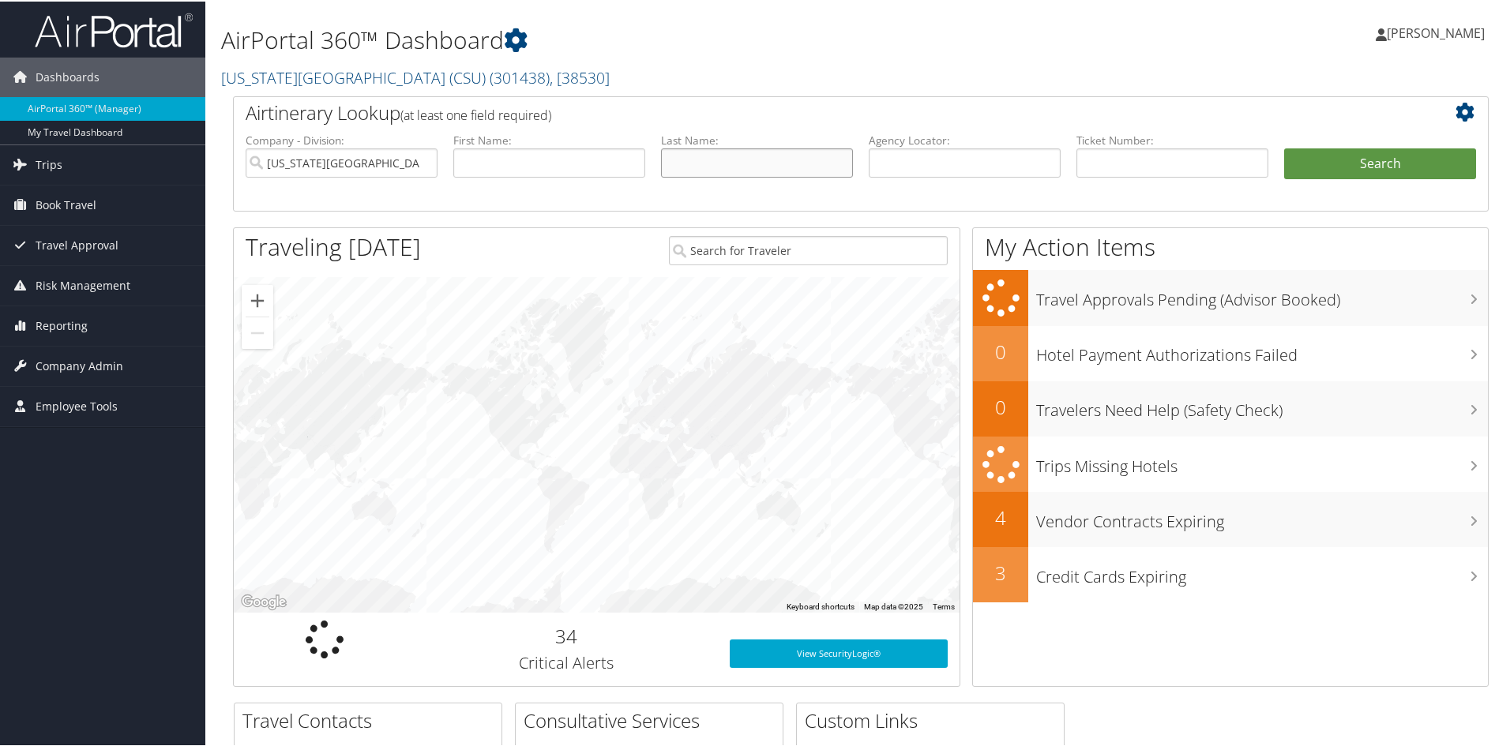
click at [692, 153] on input "text" at bounding box center [757, 161] width 192 height 29
type input "[PERSON_NAME]"
click at [1284, 147] on button "Search" at bounding box center [1380, 163] width 192 height 32
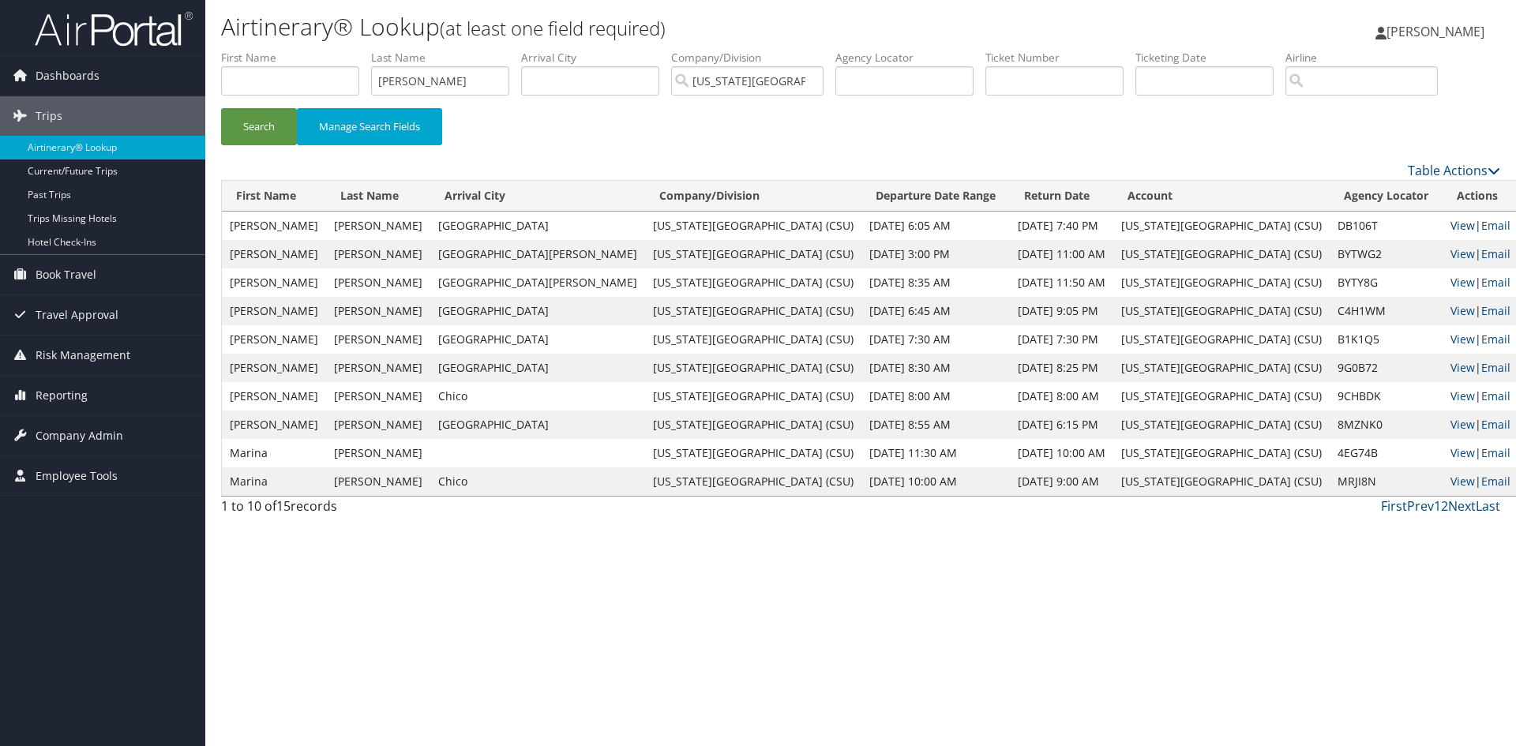
click at [1450, 222] on link "View" at bounding box center [1462, 225] width 24 height 15
drag, startPoint x: 438, startPoint y: 87, endPoint x: 287, endPoint y: 89, distance: 150.8
click at [287, 50] on ul "First Name Last Name lomeli Departure City Arrival City Company/Division Califo…" at bounding box center [860, 50] width 1279 height 0
click at [221, 108] on button "Search" at bounding box center [259, 126] width 76 height 37
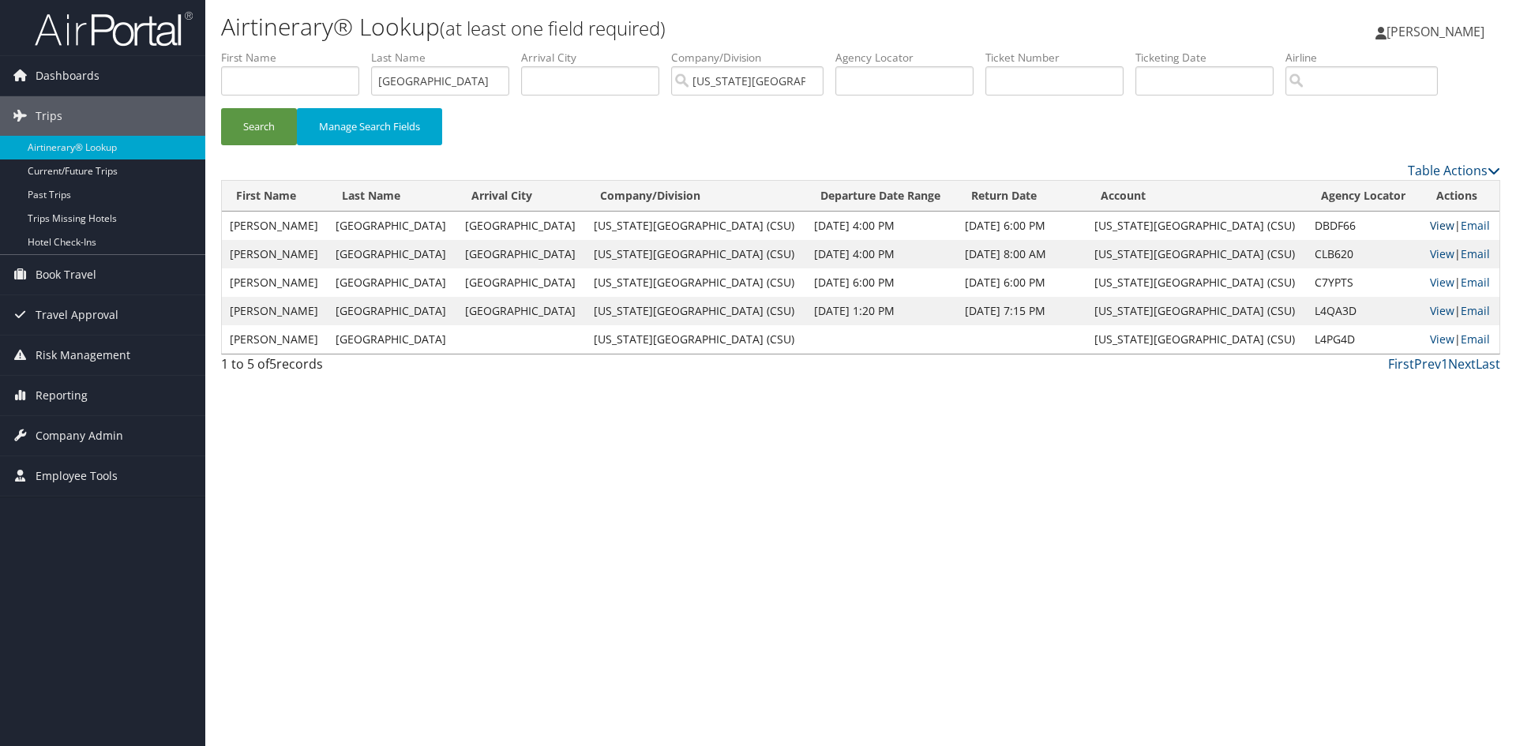
click at [1430, 224] on link "View" at bounding box center [1442, 225] width 24 height 15
drag, startPoint x: 418, startPoint y: 84, endPoint x: 318, endPoint y: 85, distance: 100.3
click at [322, 50] on ul "First Name Last Name metz Departure City Arrival City Company/Division Californ…" at bounding box center [860, 50] width 1279 height 0
type input "demuth"
click at [221, 108] on button "Search" at bounding box center [259, 126] width 76 height 37
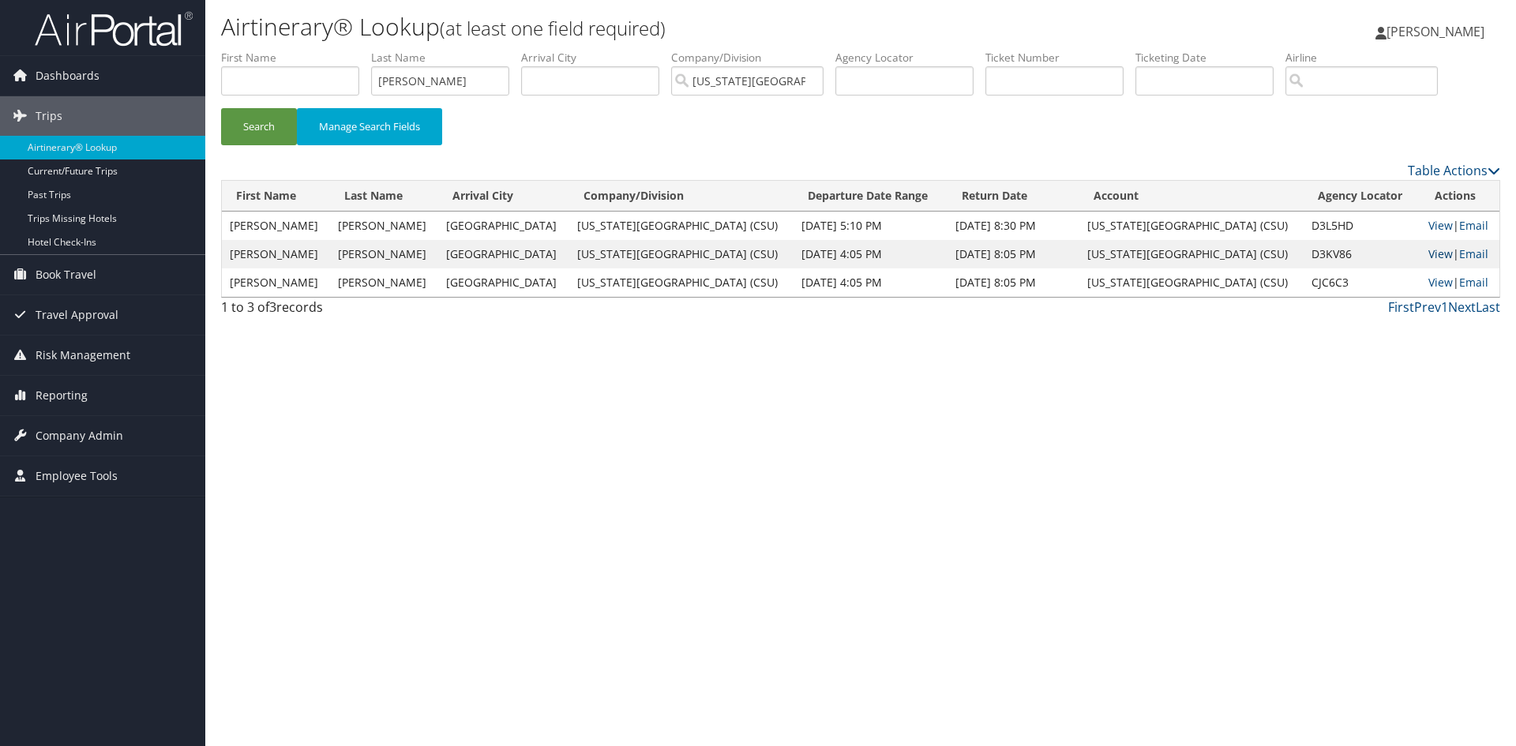
click at [1428, 252] on link "View" at bounding box center [1440, 253] width 24 height 15
